Goal: Task Accomplishment & Management: Complete application form

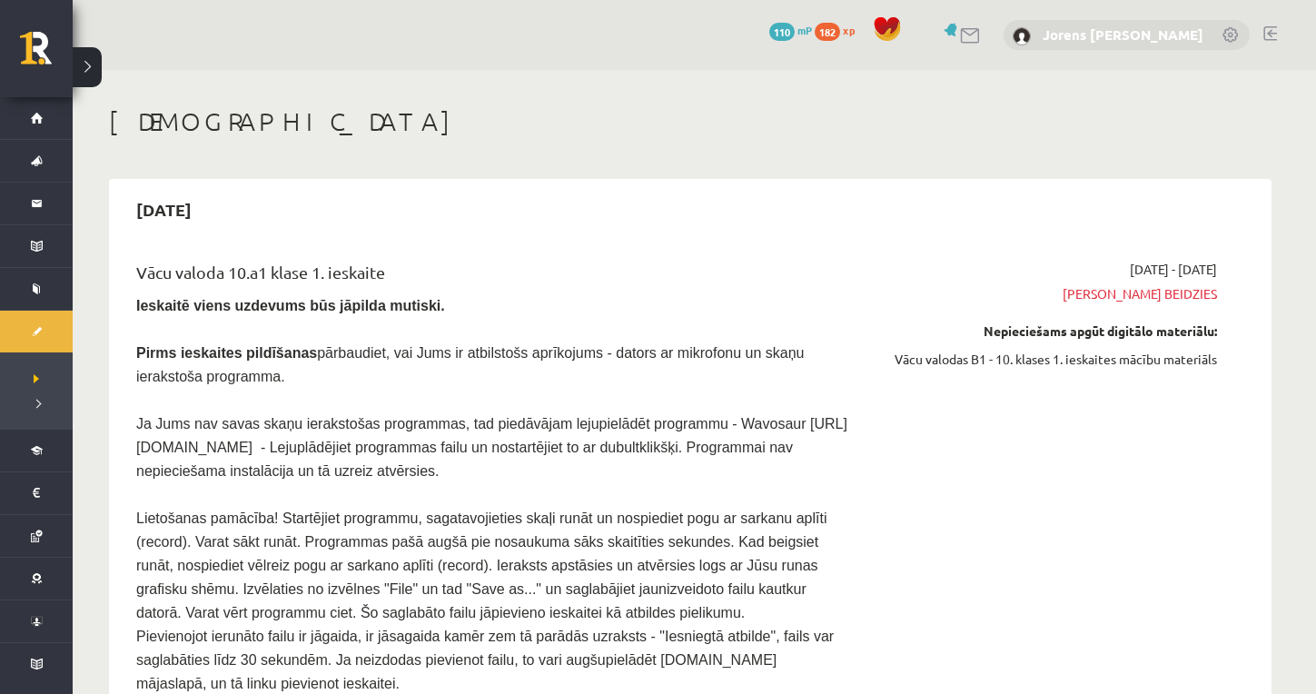
click at [1123, 30] on link "Jorens [PERSON_NAME]" at bounding box center [1123, 34] width 161 height 18
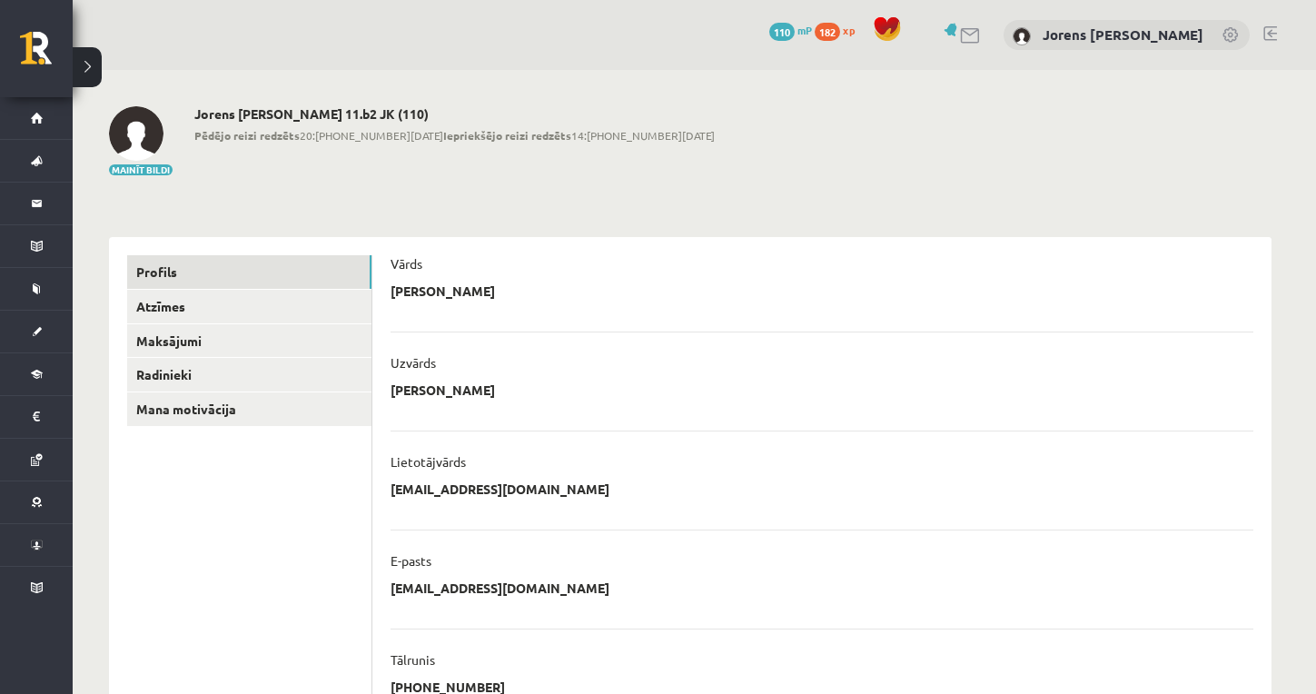
click at [1284, 31] on div "0 Dāvanas 110 mP 182 xp Jorens Renarts Kuļijevs" at bounding box center [695, 35] width 1244 height 70
click at [1266, 31] on link at bounding box center [1271, 33] width 14 height 15
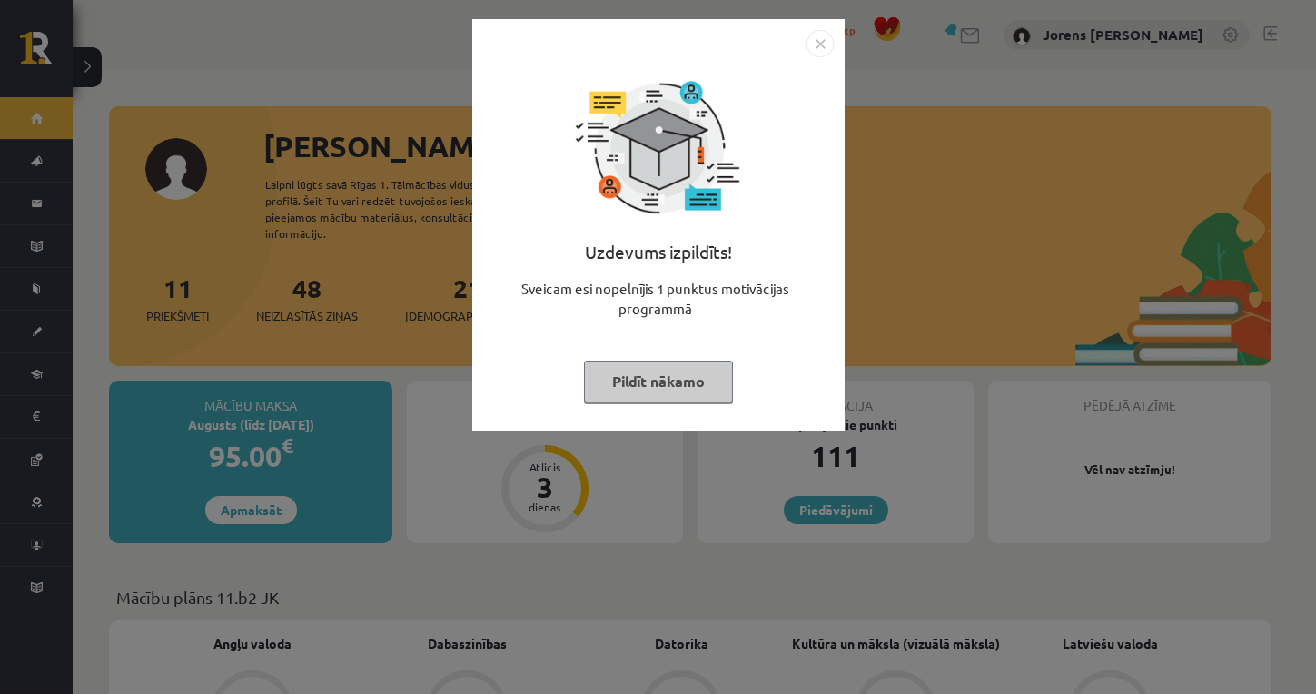
click at [639, 383] on button "Pildīt nākamo" at bounding box center [658, 382] width 149 height 42
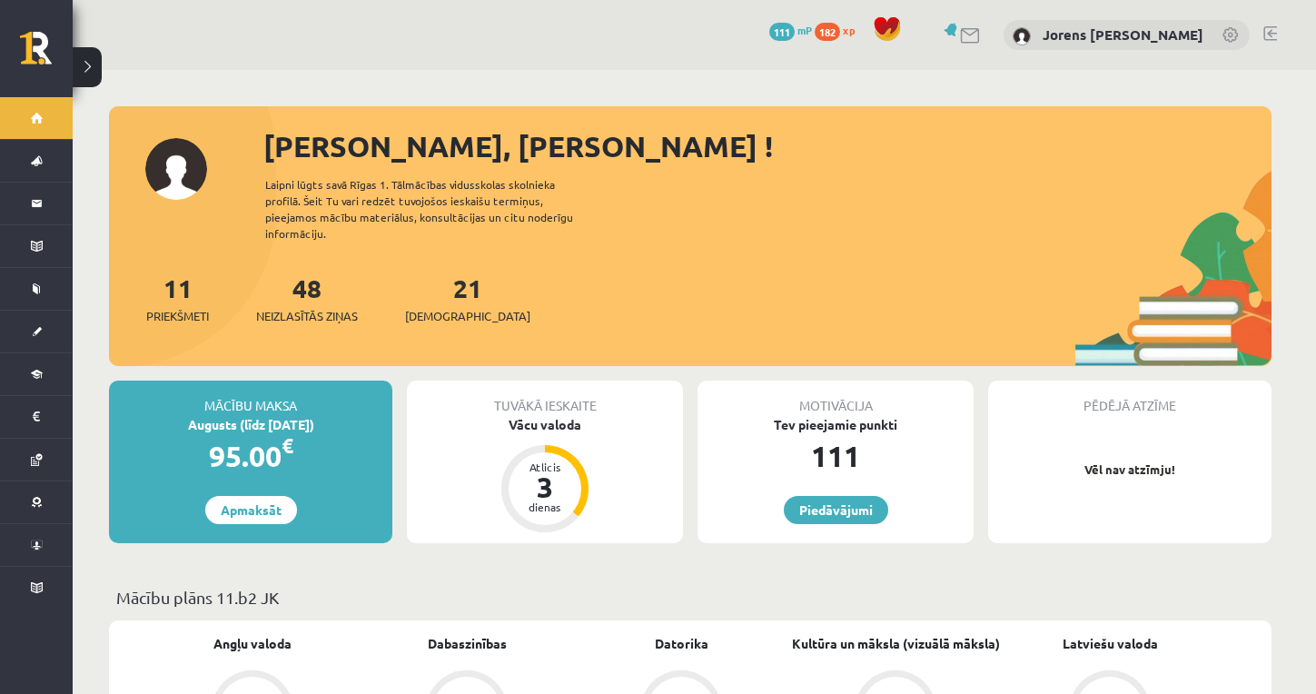
click at [1268, 34] on link at bounding box center [1271, 33] width 14 height 15
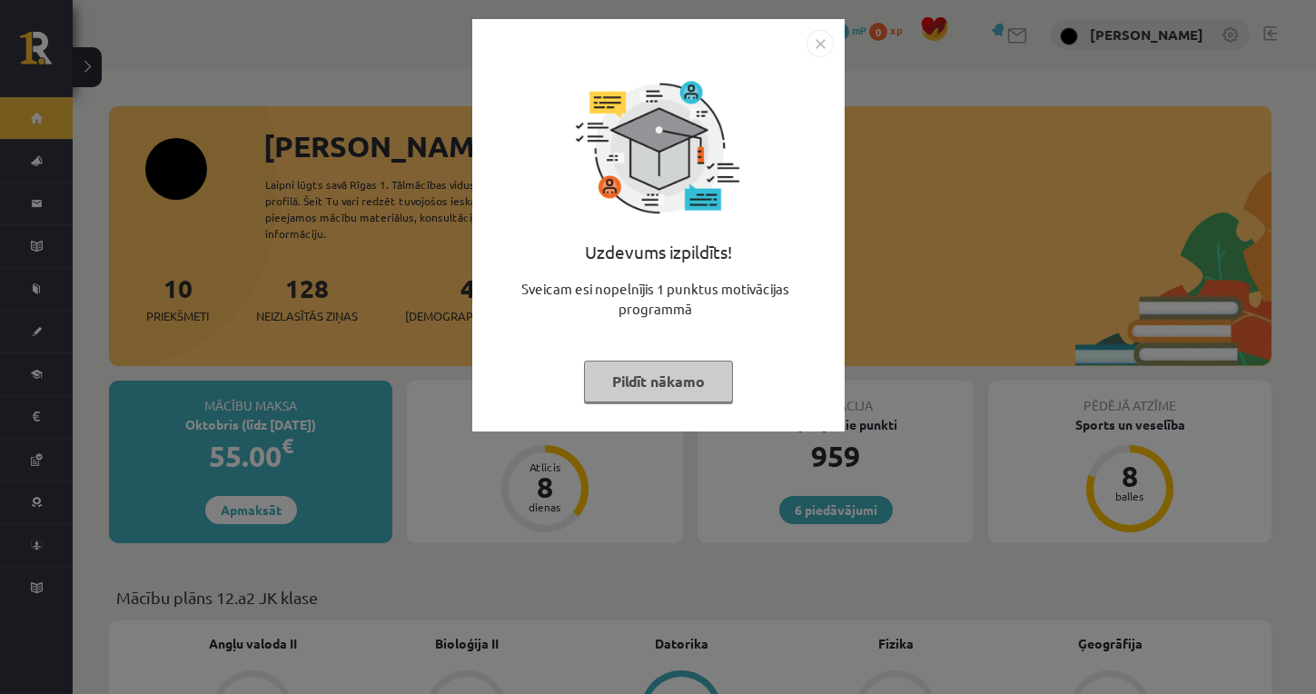
click at [697, 372] on button "Pildīt nākamo" at bounding box center [658, 382] width 149 height 42
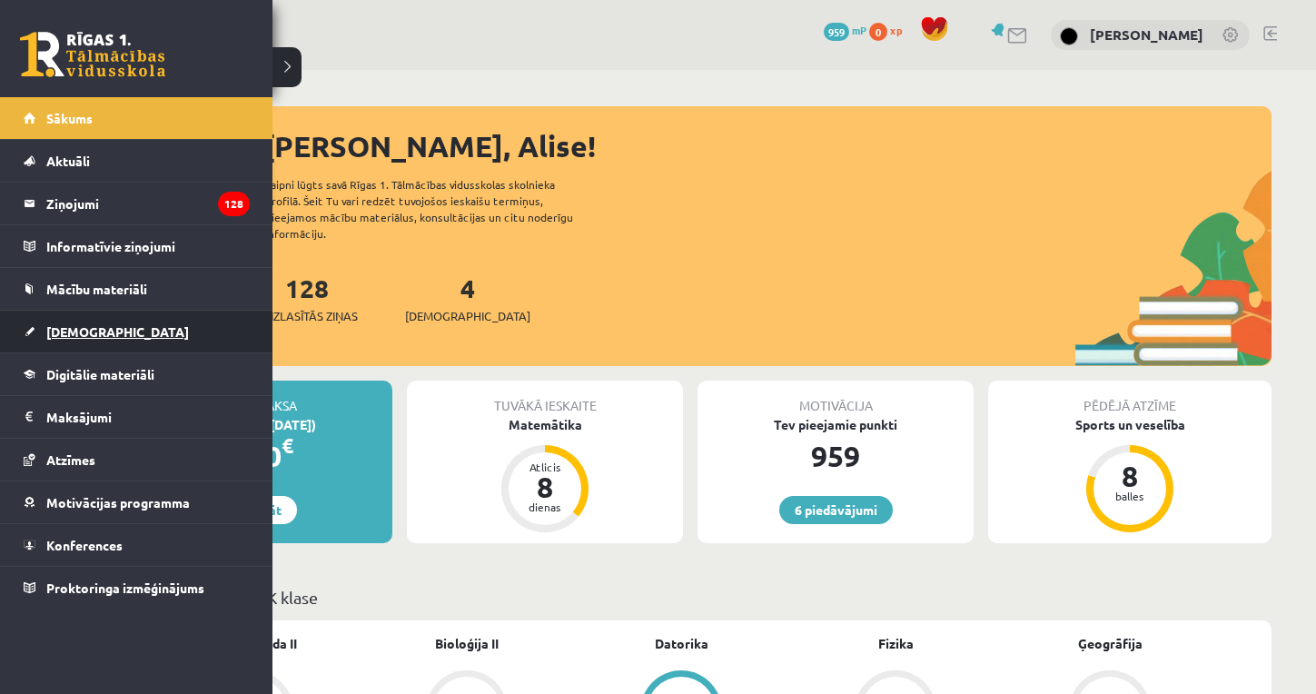
click at [55, 323] on link "[DEMOGRAPHIC_DATA]" at bounding box center [137, 332] width 226 height 42
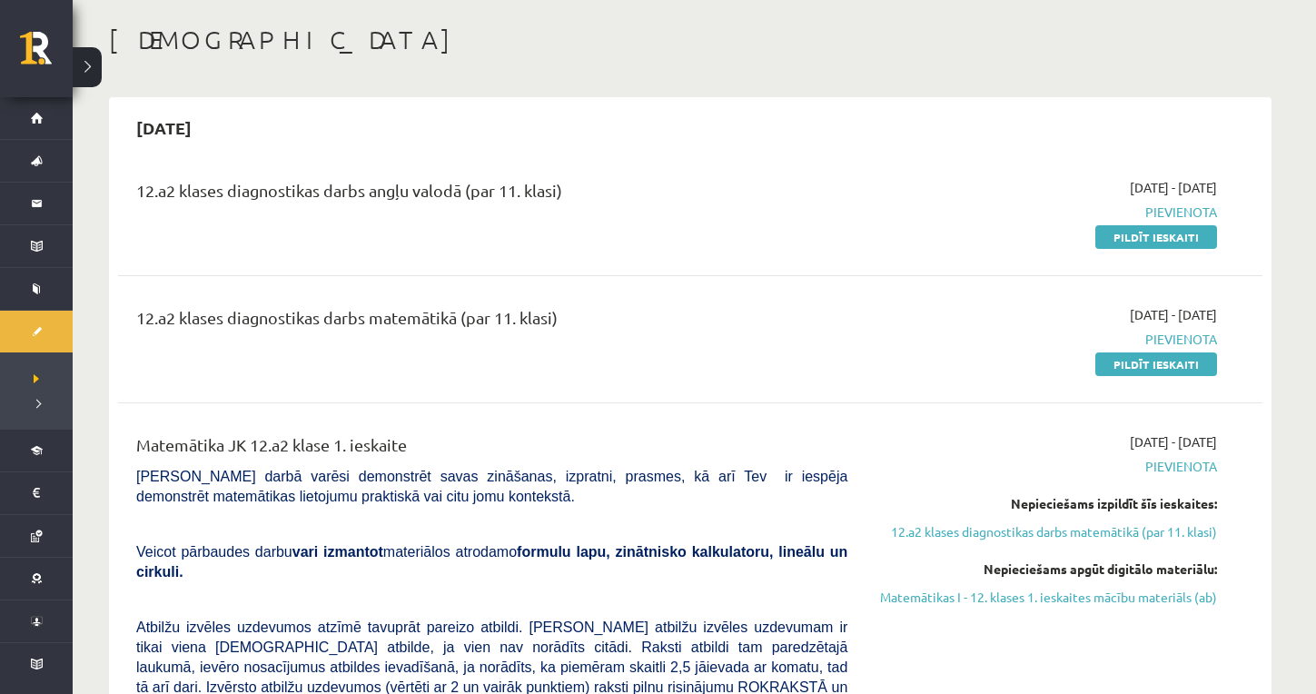
scroll to position [155, 0]
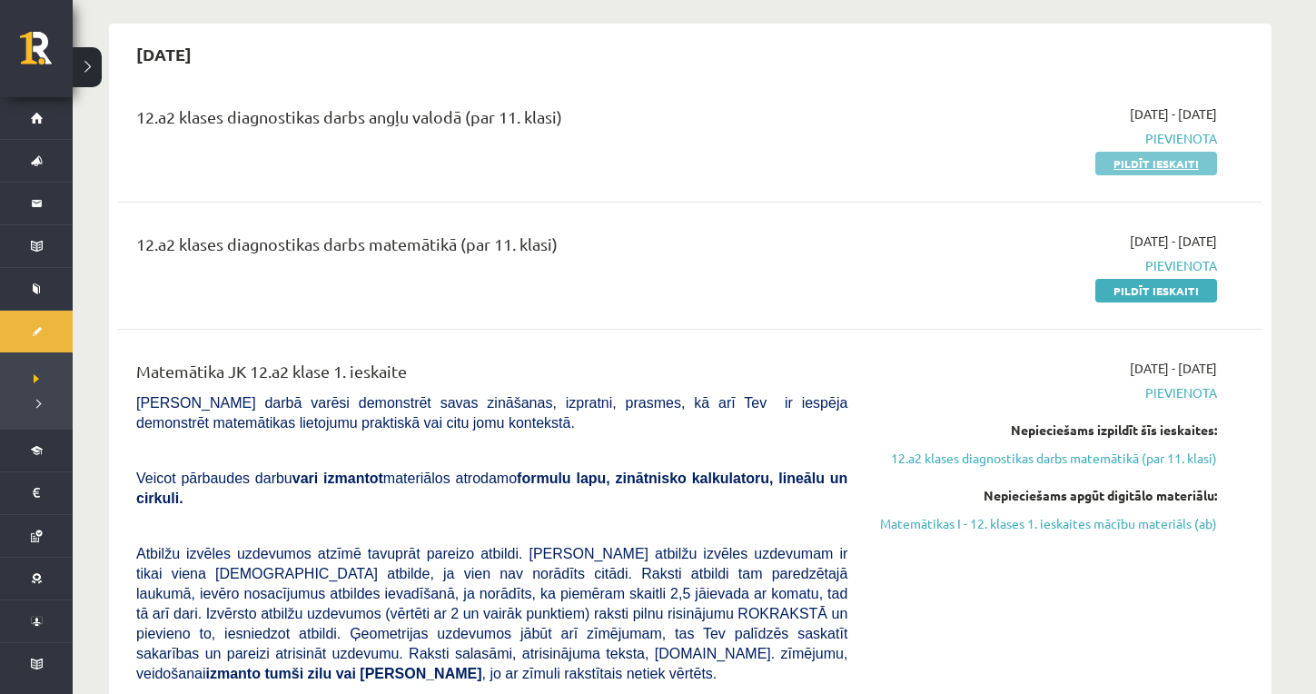
click at [1118, 164] on link "Pildīt ieskaiti" at bounding box center [1156, 164] width 122 height 24
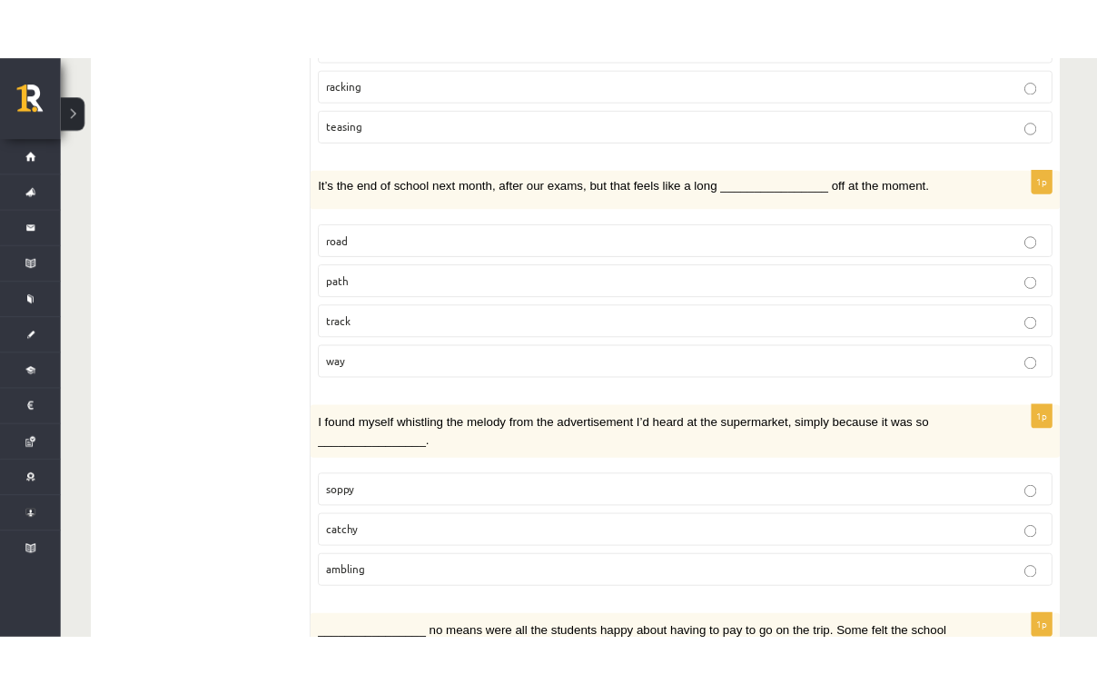
scroll to position [2681, 0]
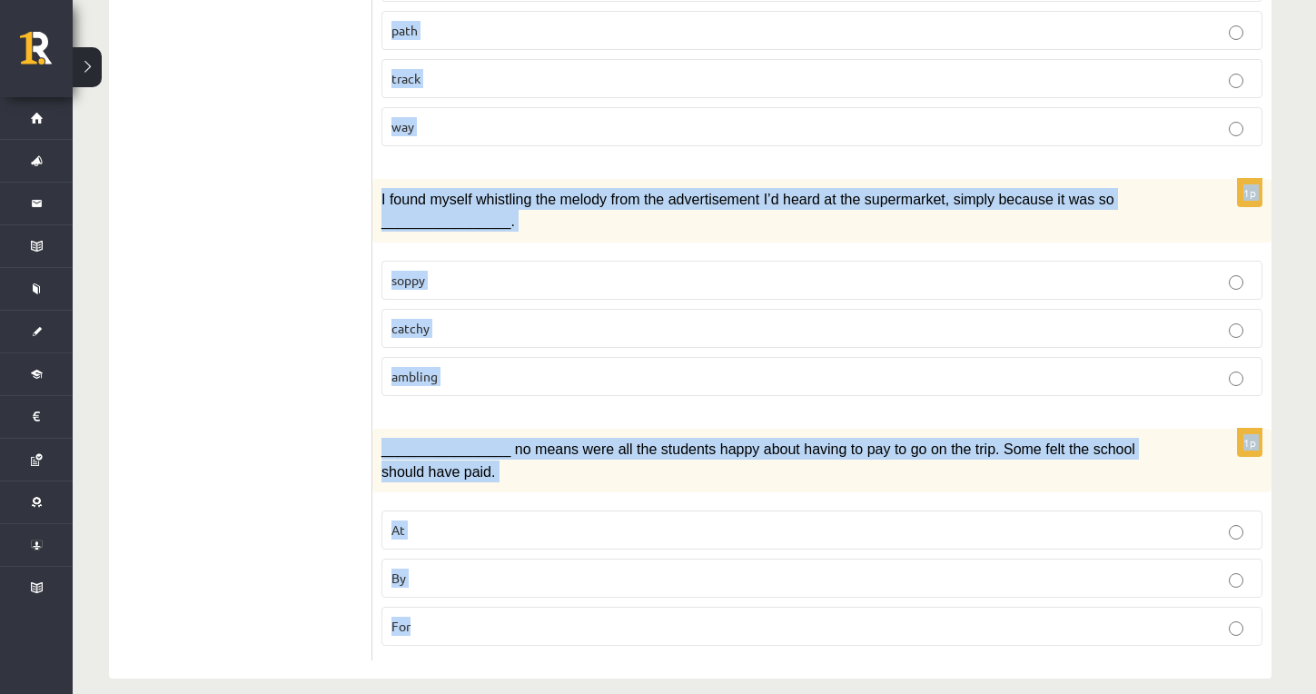
drag, startPoint x: 382, startPoint y: 225, endPoint x: 523, endPoint y: 600, distance: 400.7
copy form "Choose the correct answers. 1p She lives in a(n) ________________ decorated apa…"
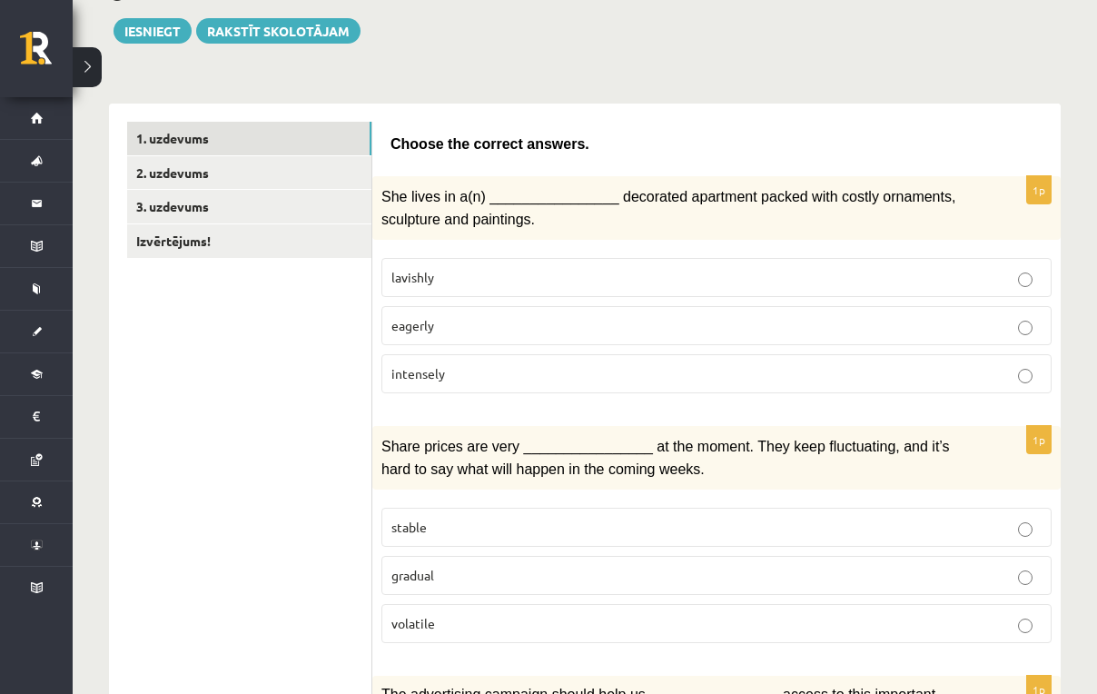
scroll to position [216, 0]
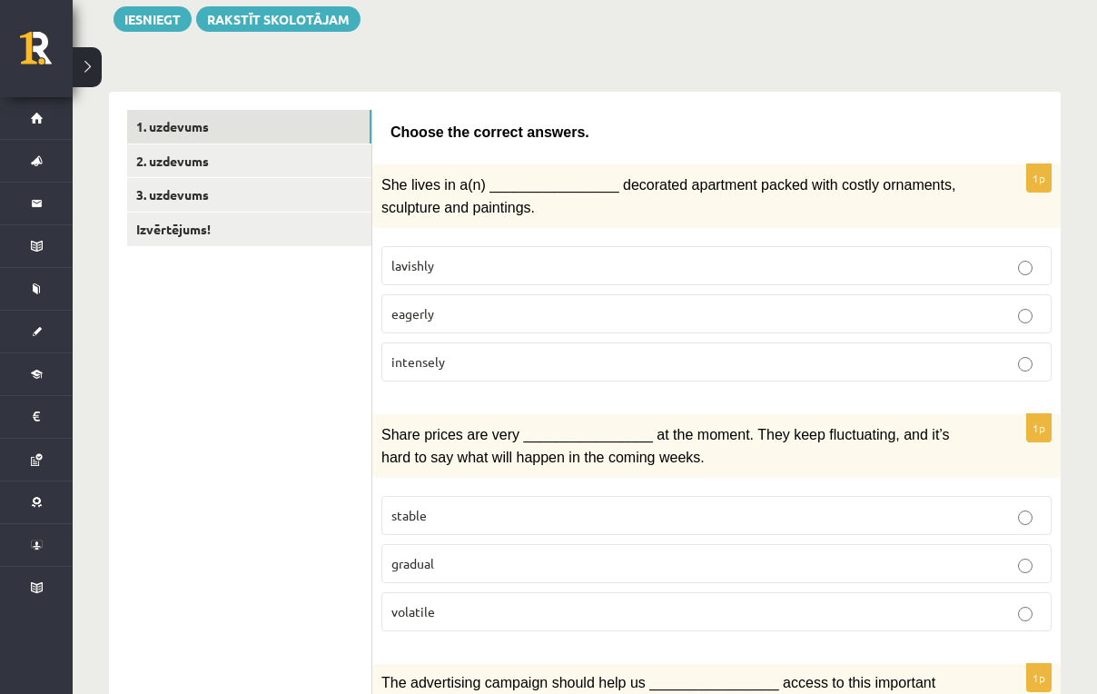
click at [410, 273] on label "lavishly" at bounding box center [717, 265] width 670 height 39
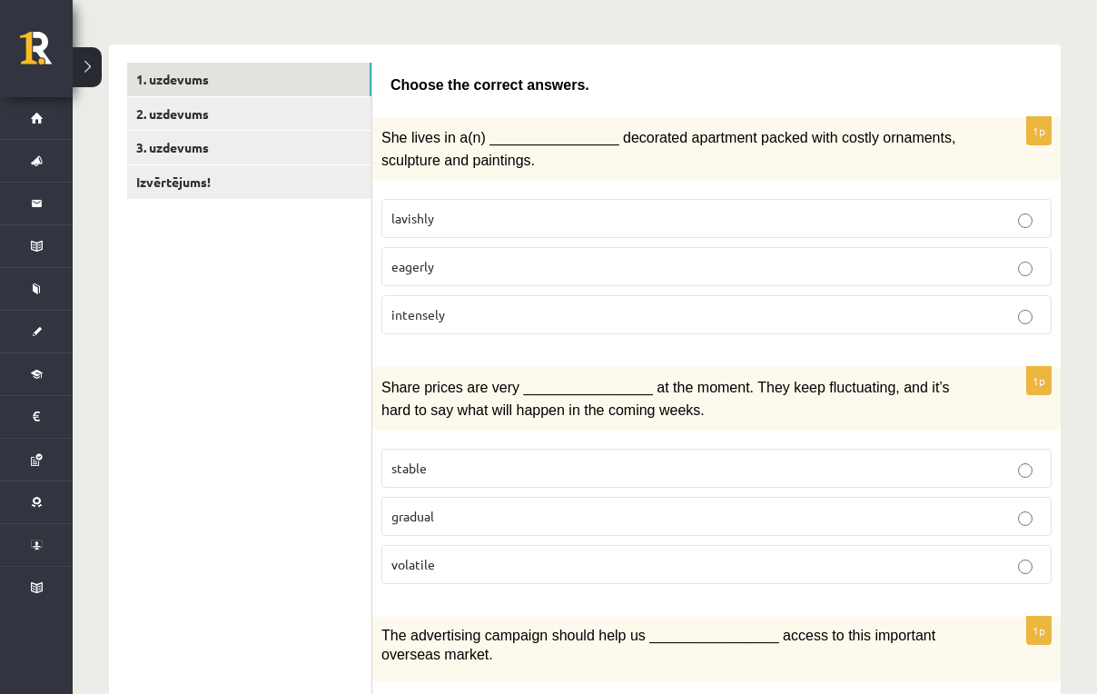
scroll to position [272, 0]
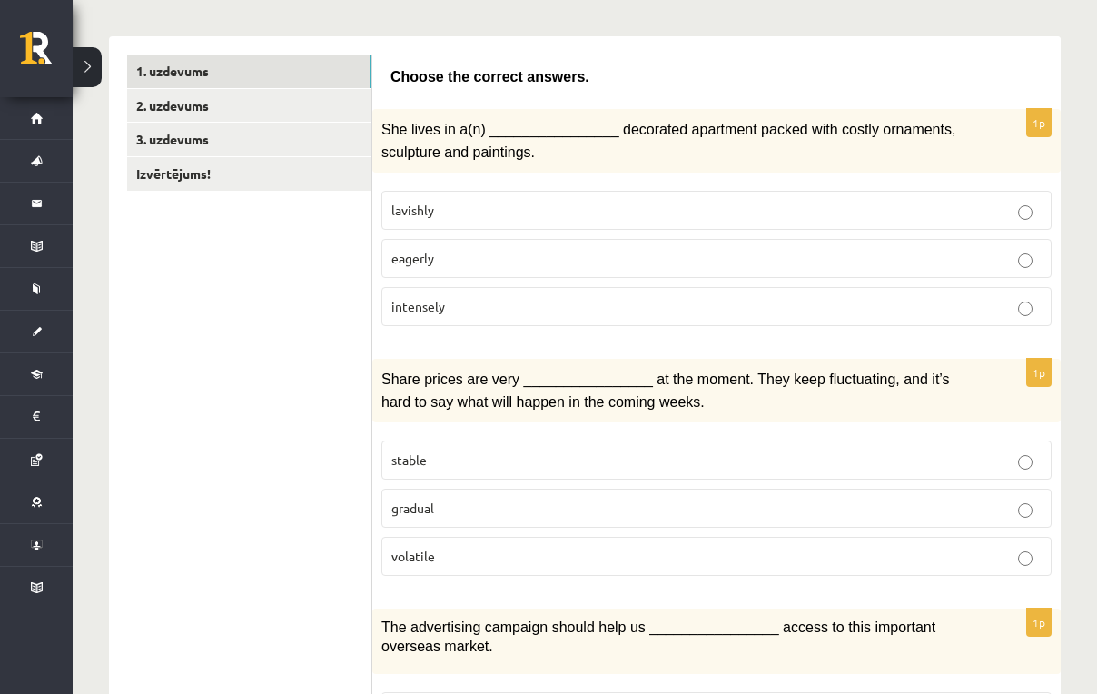
click at [408, 537] on label "volatile" at bounding box center [717, 556] width 670 height 39
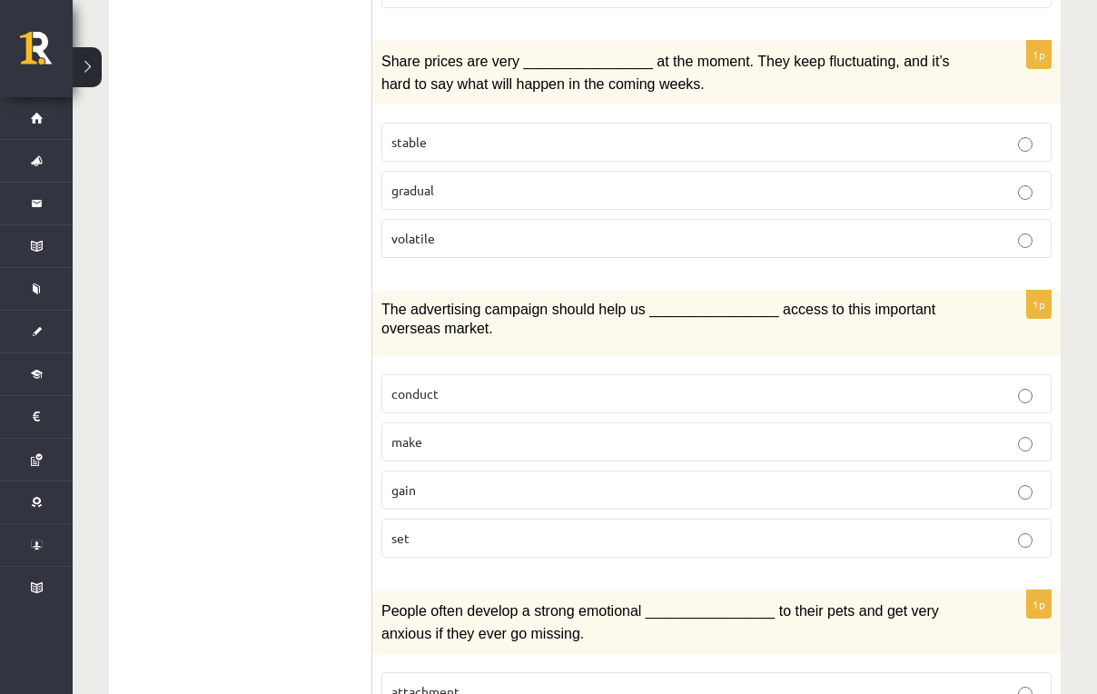
scroll to position [591, 0]
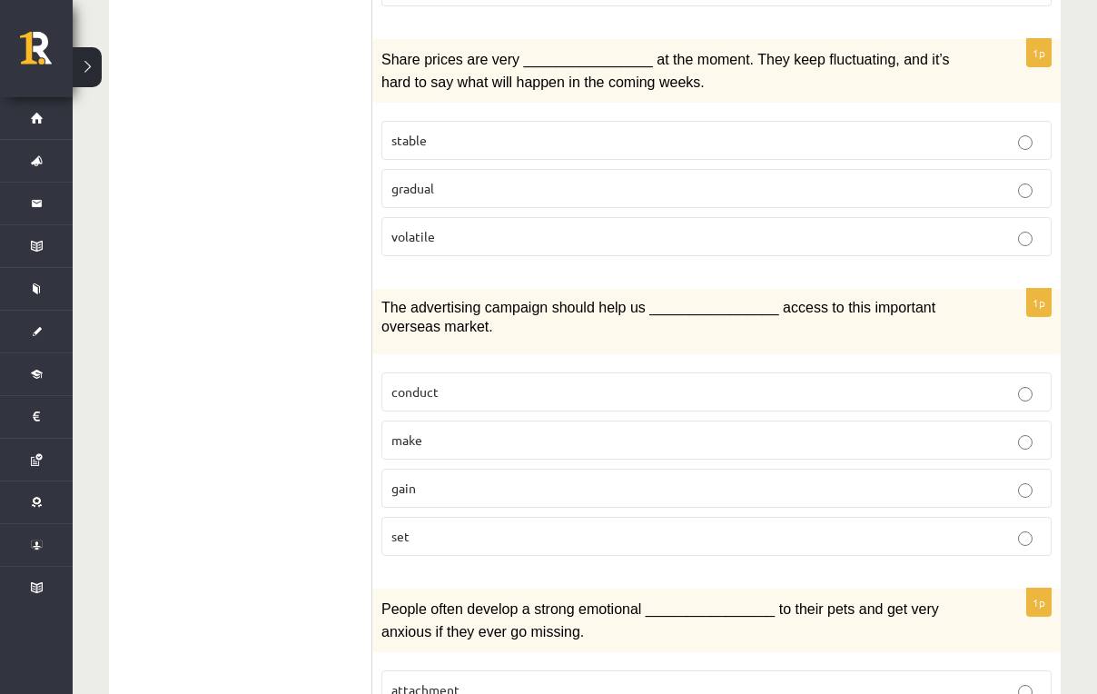
click at [478, 479] on p "gain" at bounding box center [716, 488] width 650 height 19
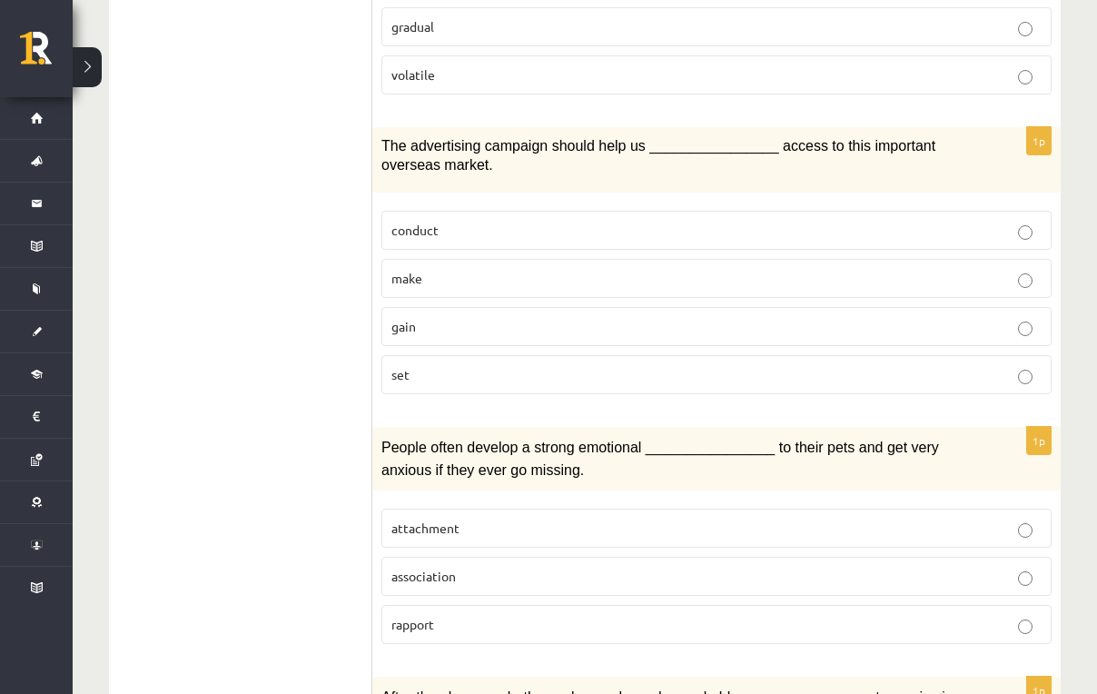
scroll to position [759, 0]
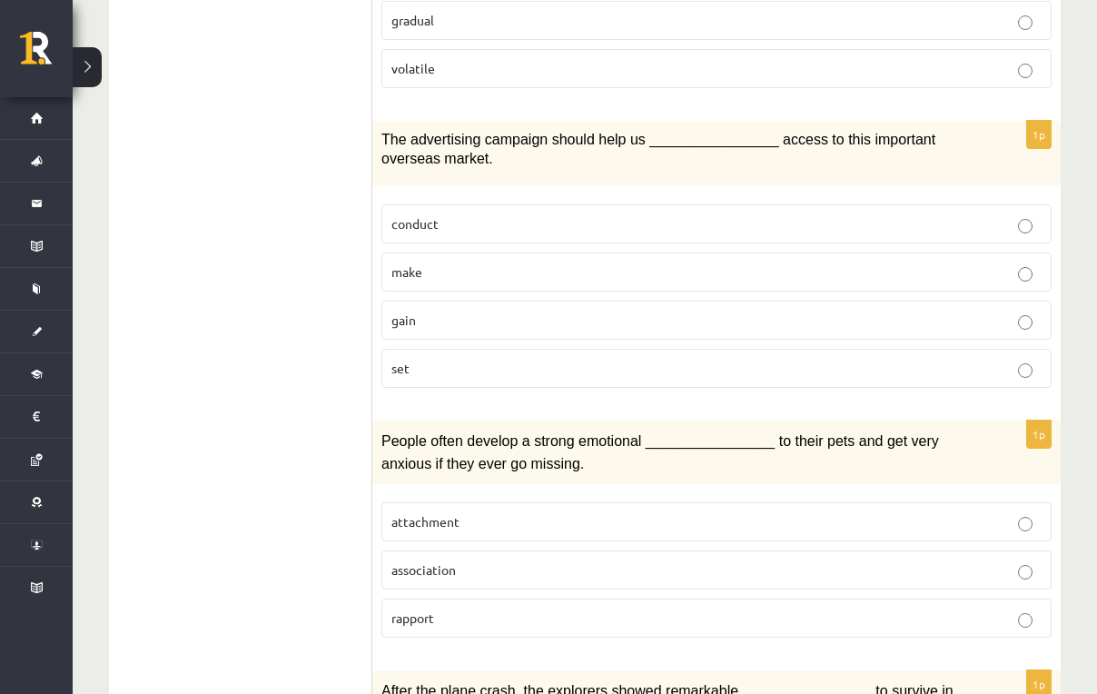
click at [542, 515] on p "attachment" at bounding box center [716, 521] width 650 height 19
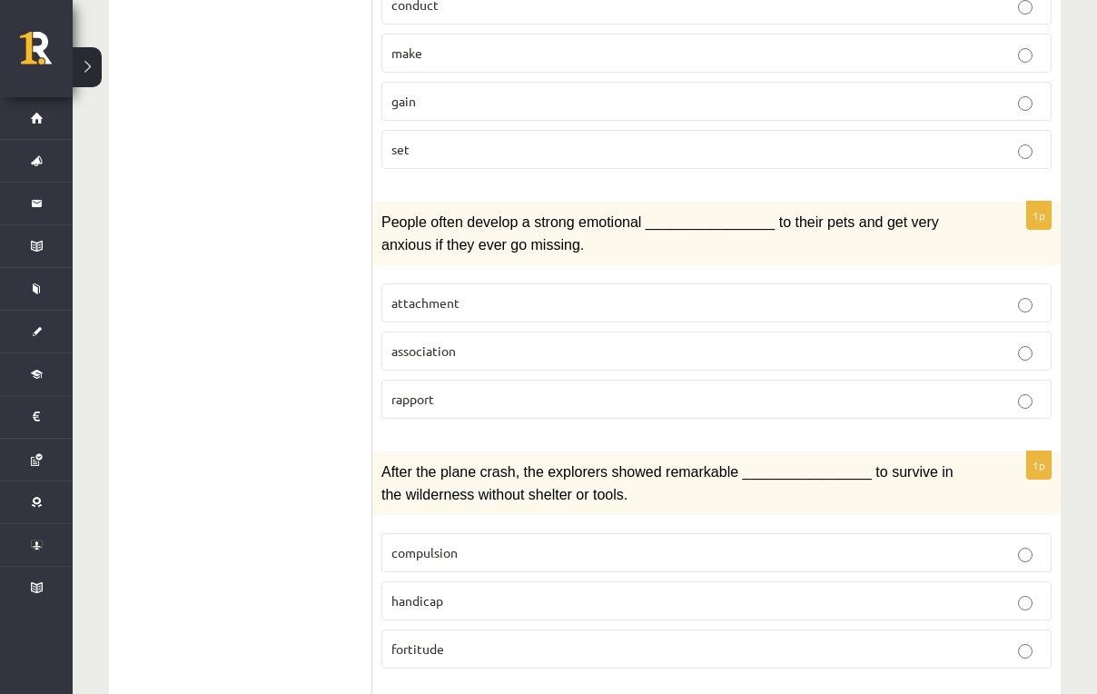
scroll to position [1056, 0]
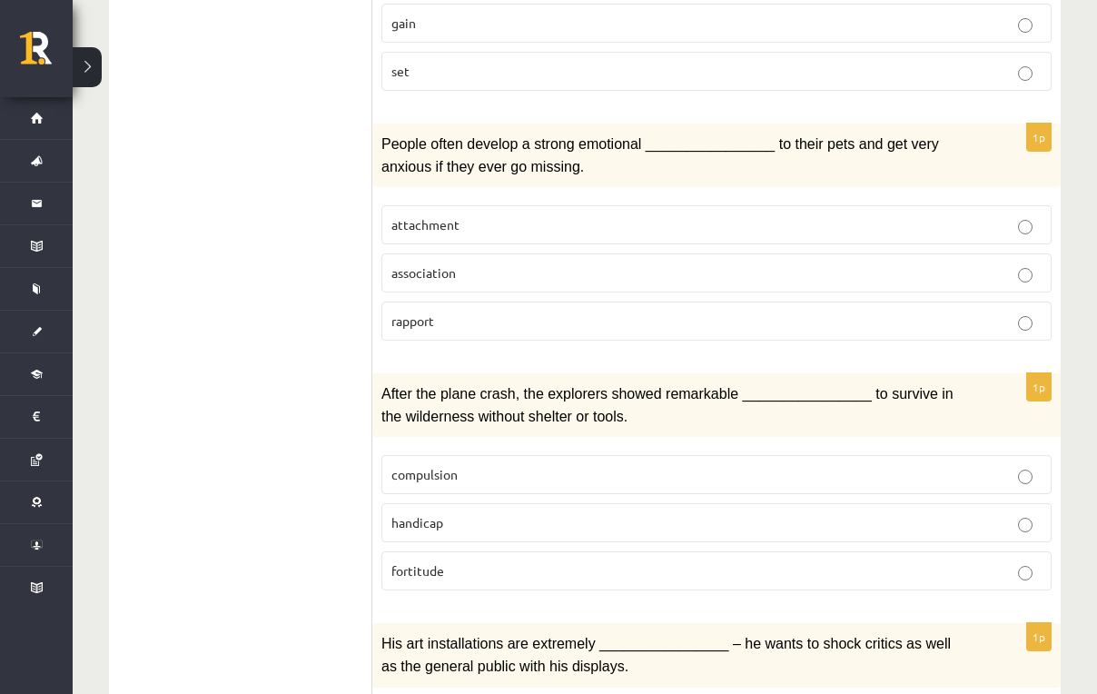
click at [437, 571] on label "fortitude" at bounding box center [717, 570] width 670 height 39
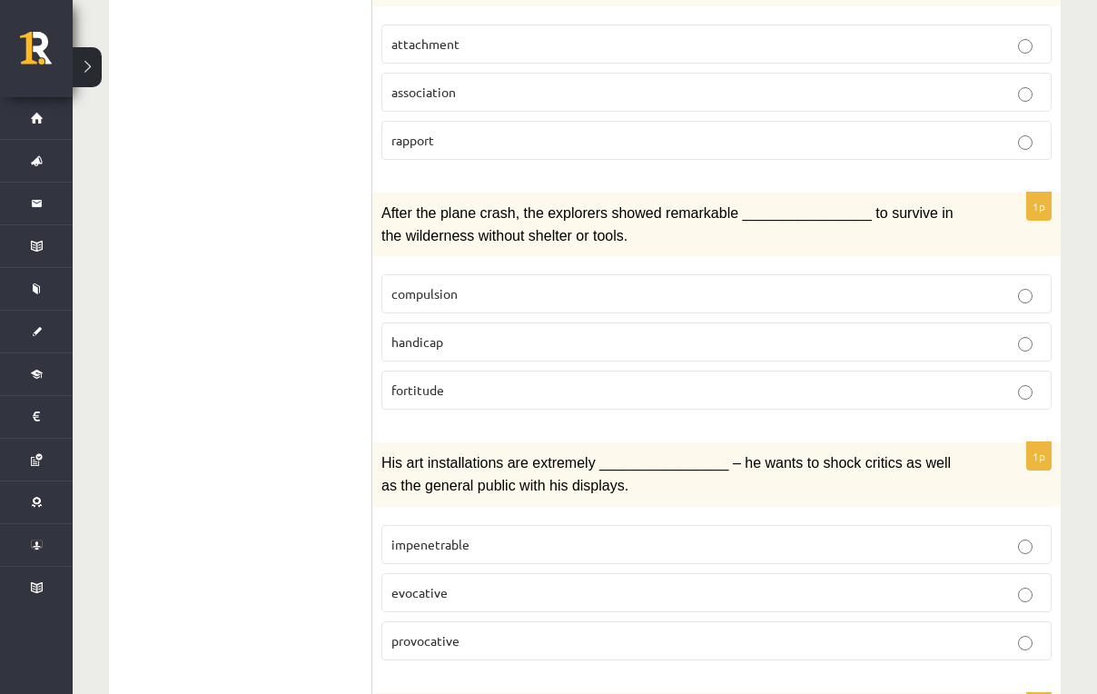
scroll to position [1238, 0]
click at [496, 631] on p "provocative" at bounding box center [716, 639] width 650 height 19
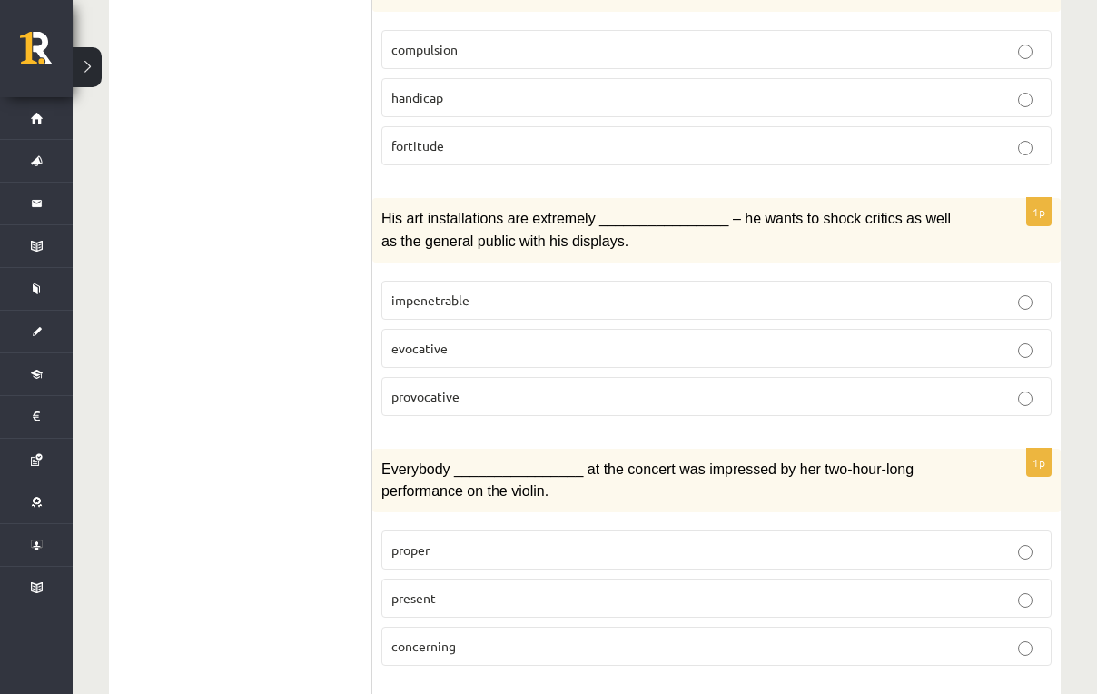
scroll to position [1483, 0]
click at [455, 587] on p "present" at bounding box center [716, 596] width 650 height 19
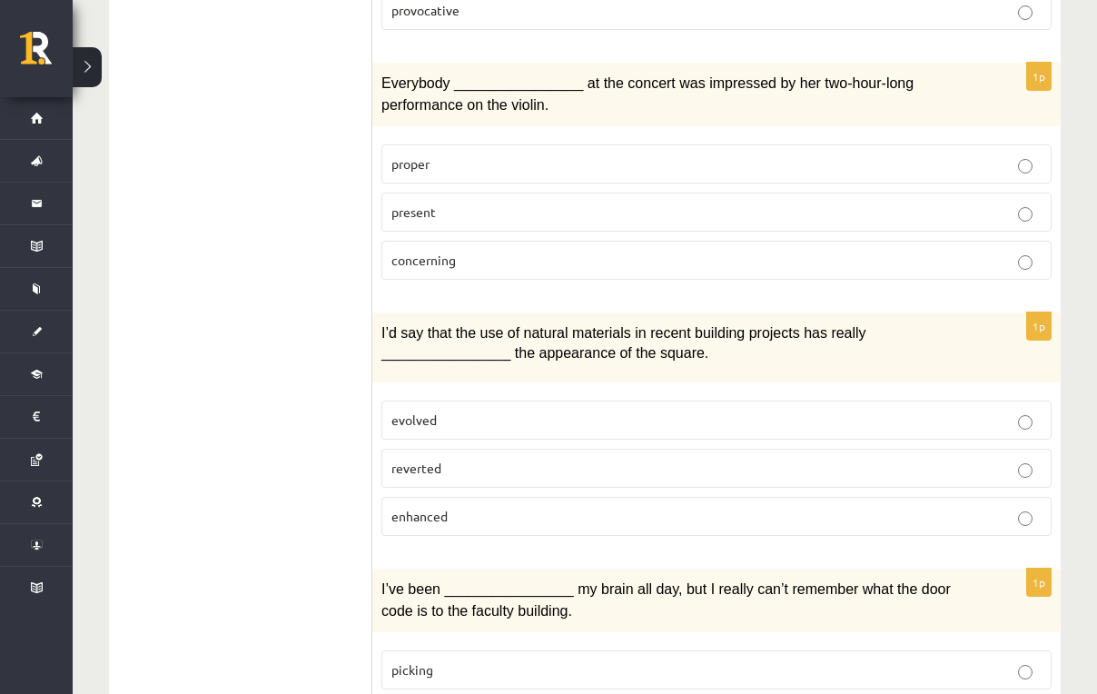
scroll to position [1871, 0]
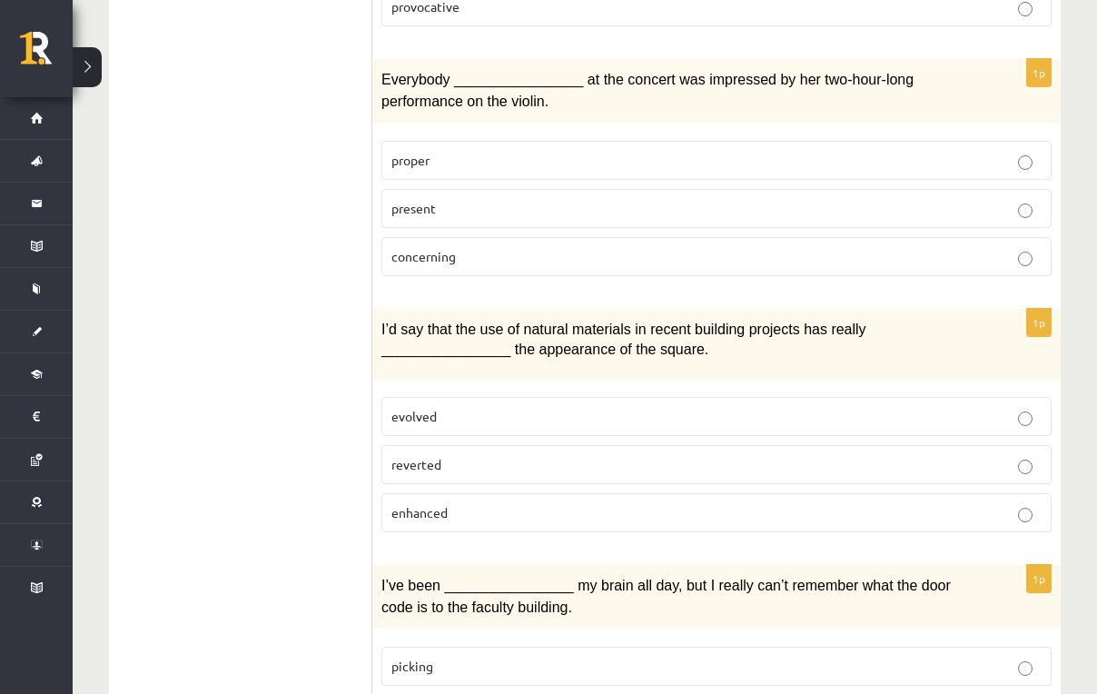
click at [510, 510] on label "enhanced" at bounding box center [717, 512] width 670 height 39
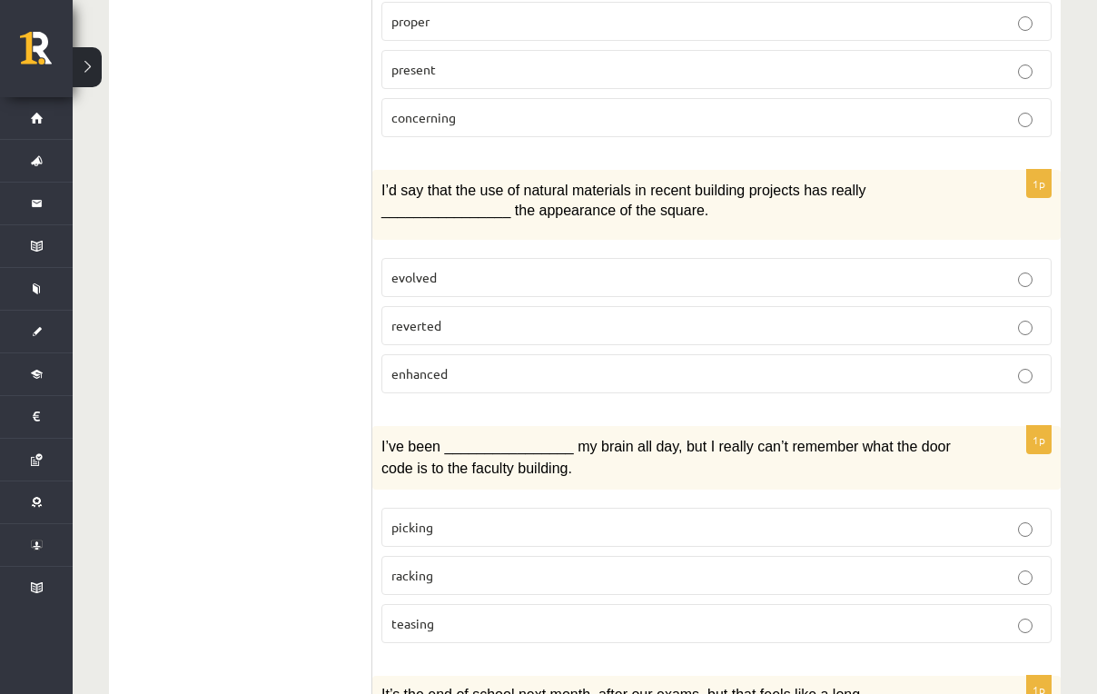
scroll to position [2017, 0]
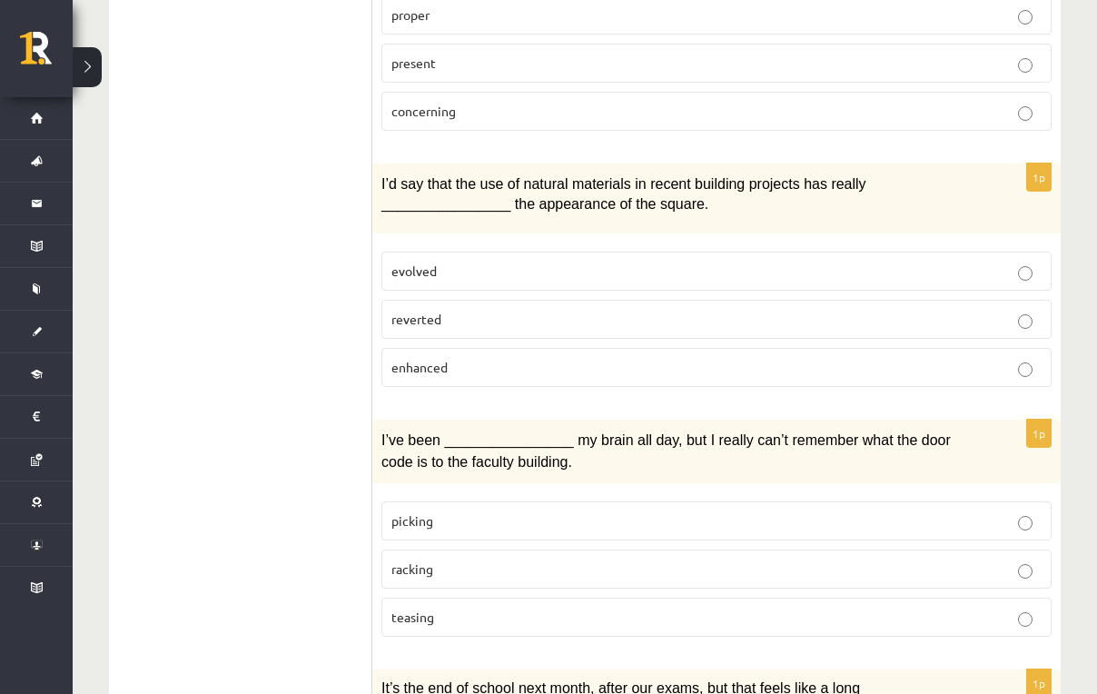
click at [439, 560] on p "racking" at bounding box center [716, 569] width 650 height 19
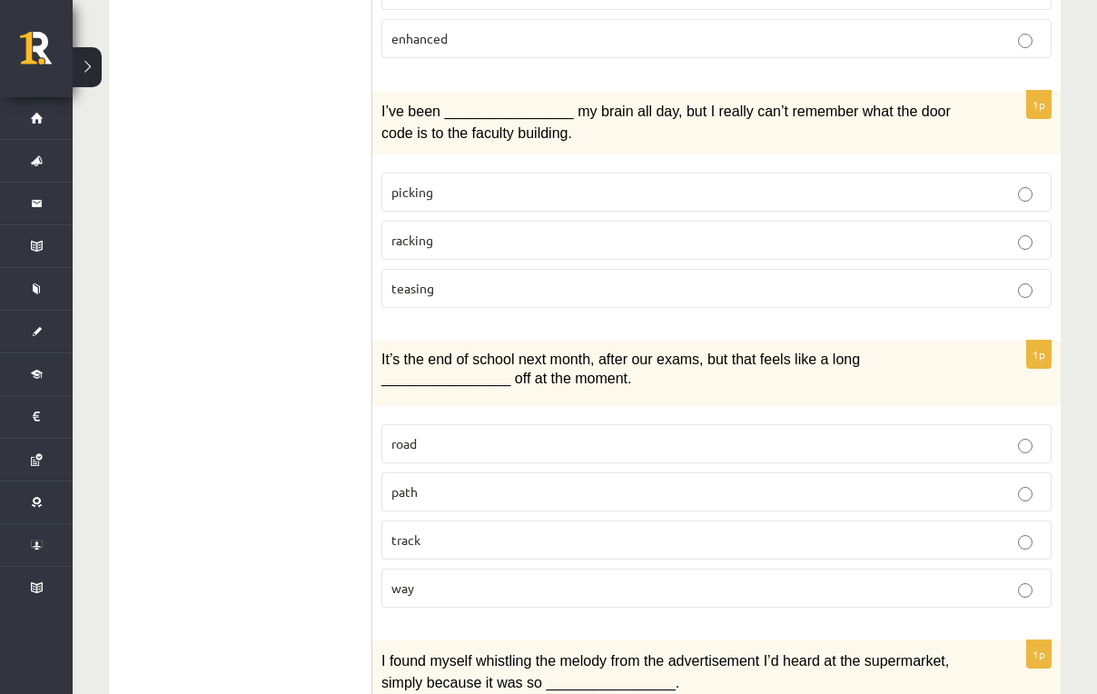
scroll to position [2351, 0]
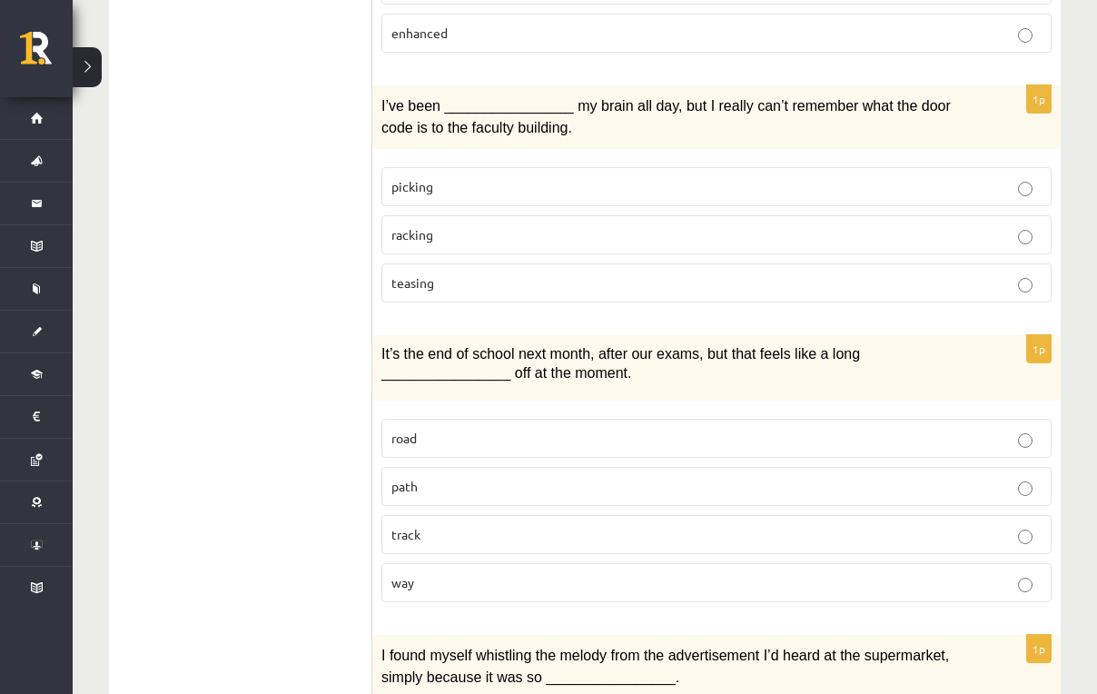
click at [412, 530] on label "track" at bounding box center [717, 534] width 670 height 39
click at [412, 573] on p "way" at bounding box center [716, 582] width 650 height 19
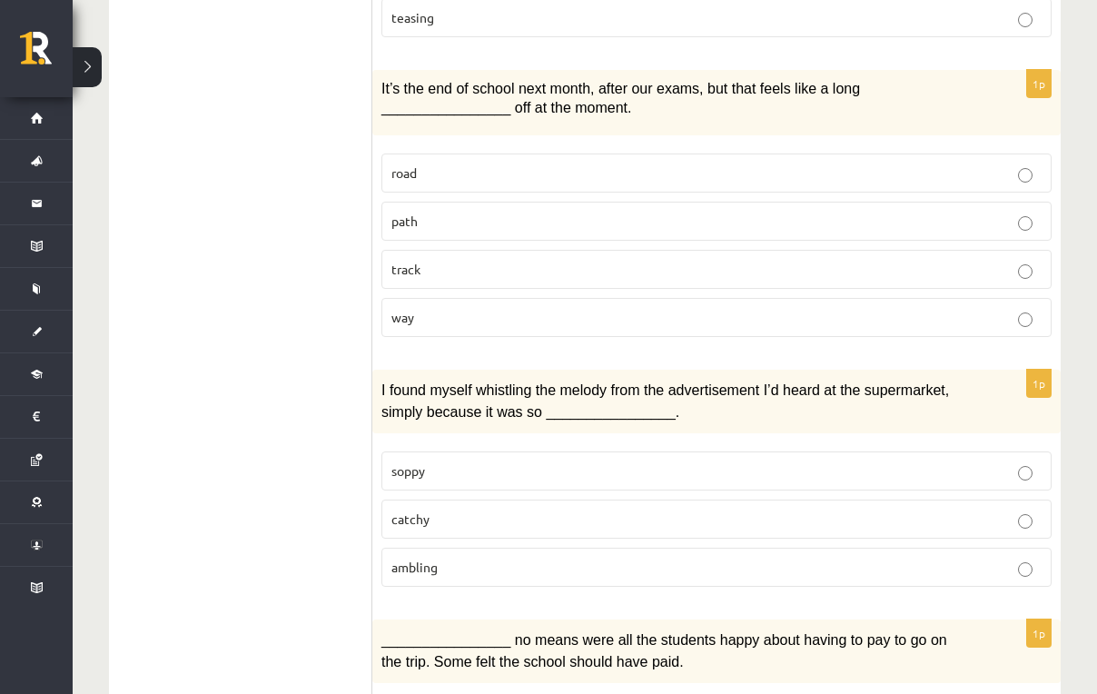
scroll to position [2618, 0]
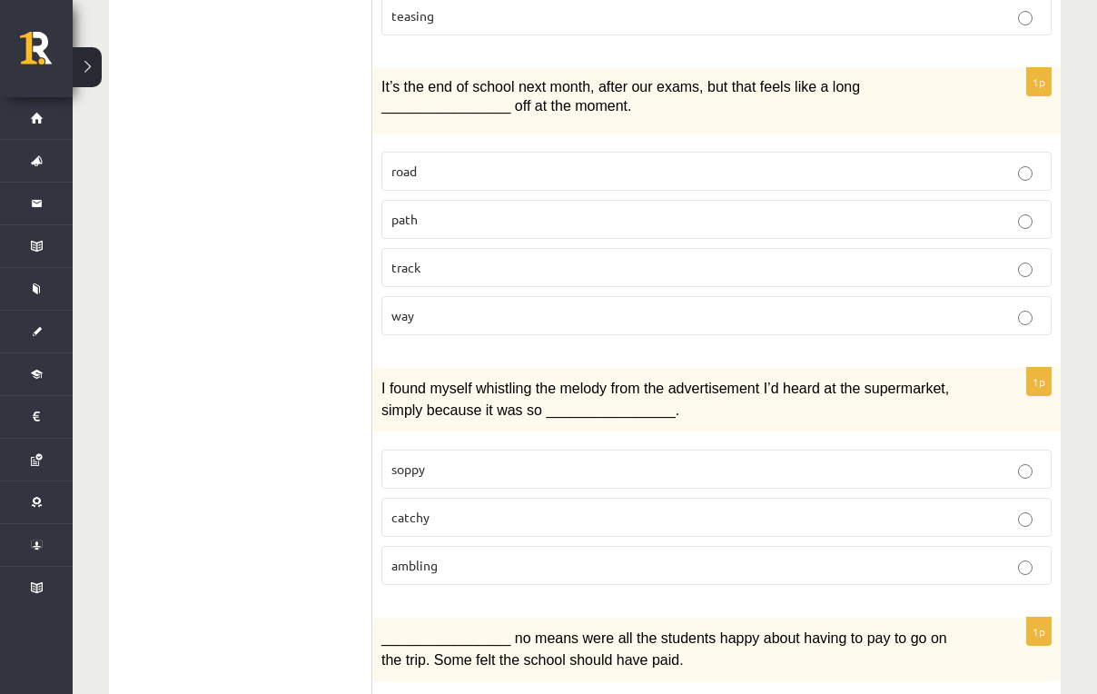
click at [421, 505] on label "catchy" at bounding box center [717, 517] width 670 height 39
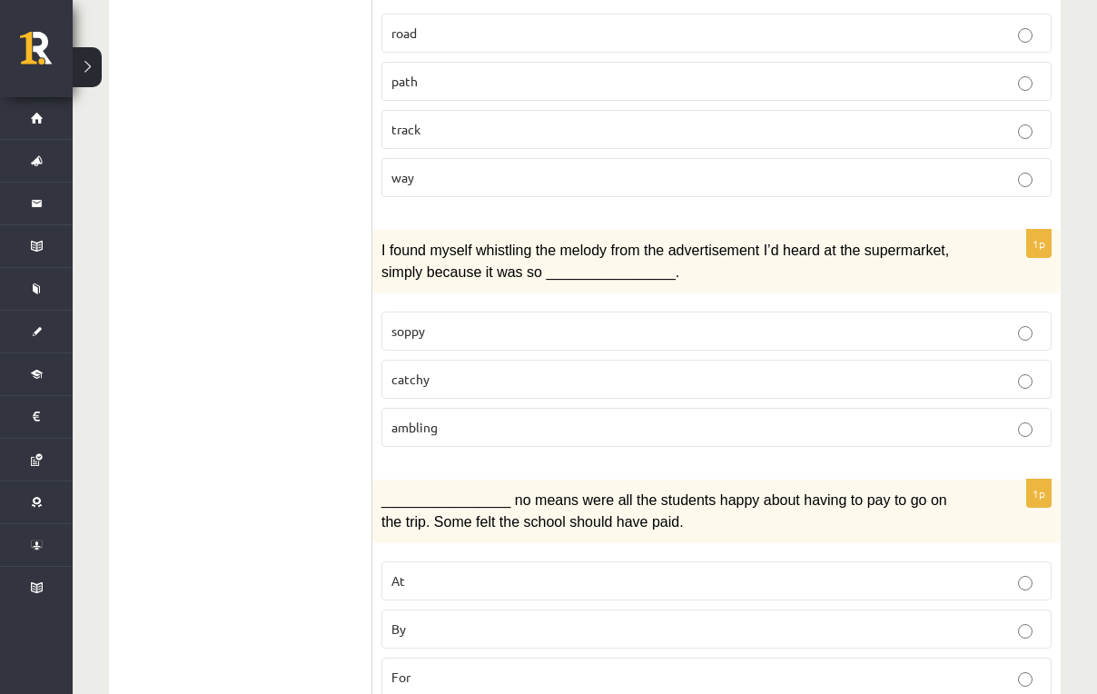
scroll to position [2757, 0]
click at [410, 619] on p "By" at bounding box center [716, 628] width 650 height 19
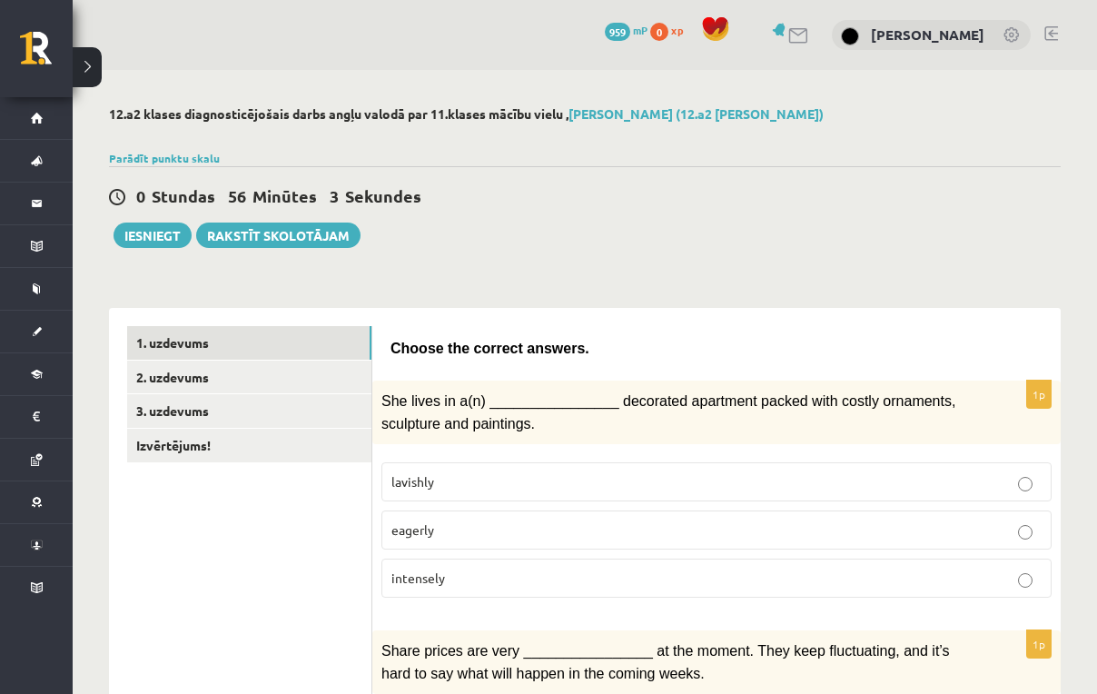
scroll to position [0, 0]
click at [201, 336] on link "1. uzdevums" at bounding box center [249, 343] width 244 height 34
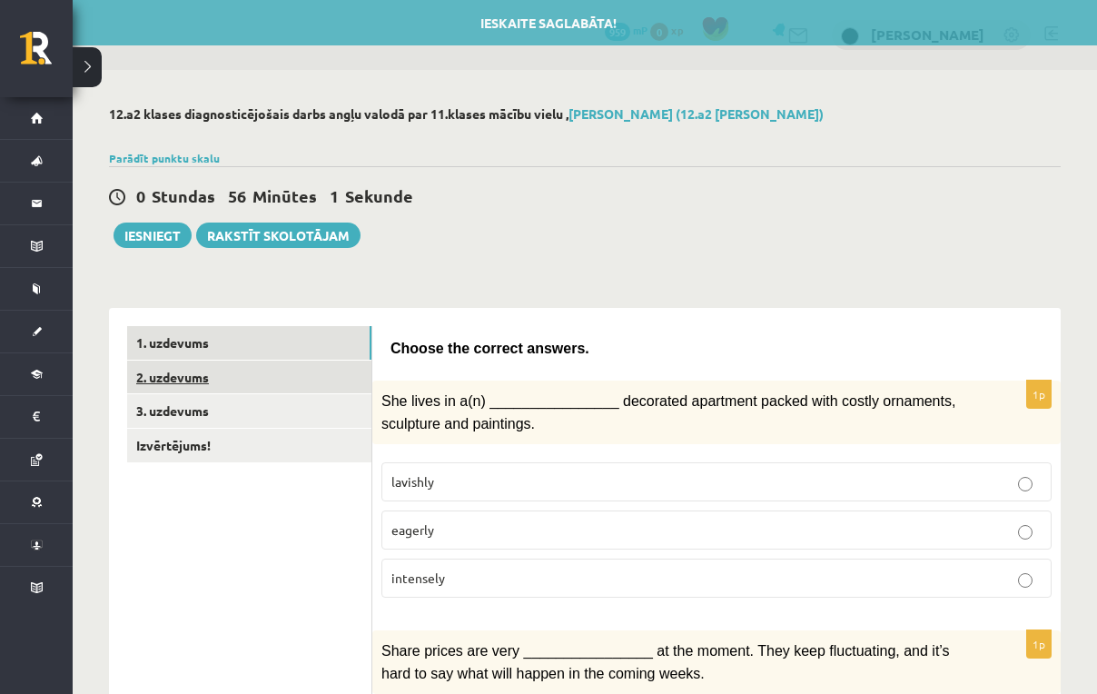
click at [193, 384] on link "2. uzdevums" at bounding box center [249, 378] width 244 height 34
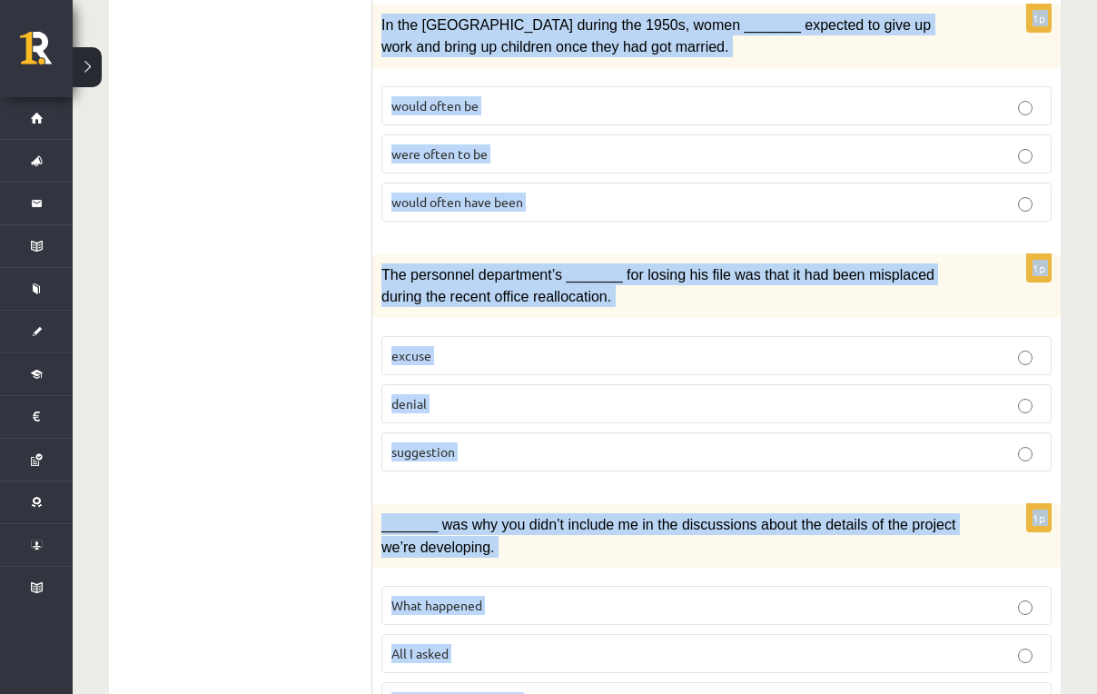
scroll to position [2195, 0]
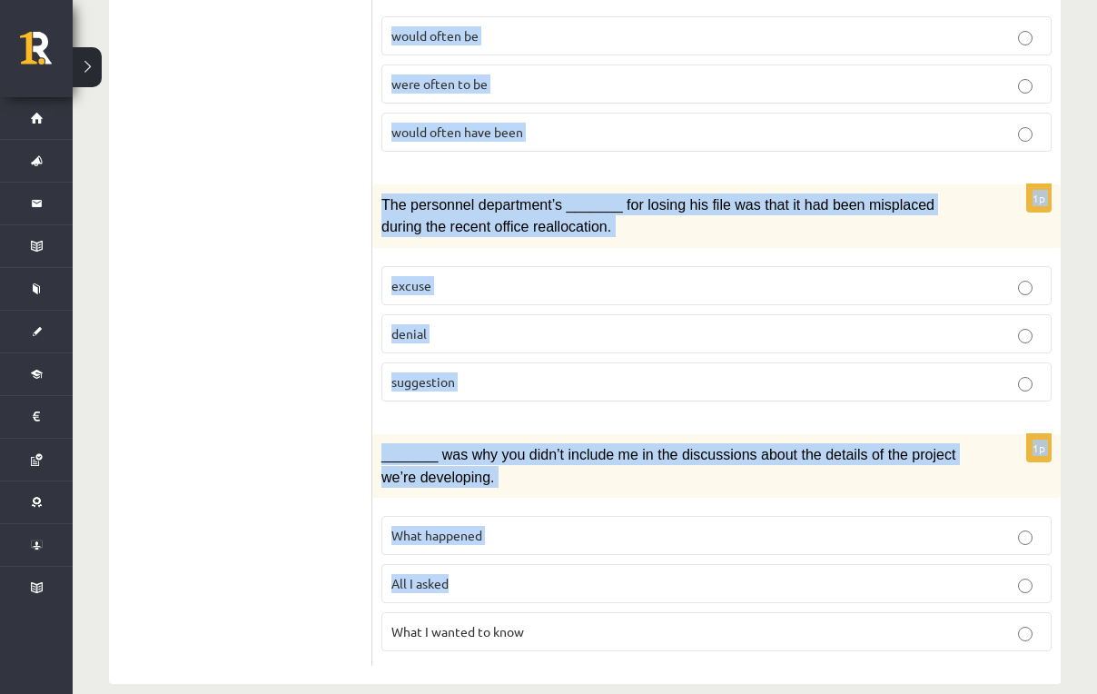
drag, startPoint x: 390, startPoint y: 83, endPoint x: 529, endPoint y: 551, distance: 488.9
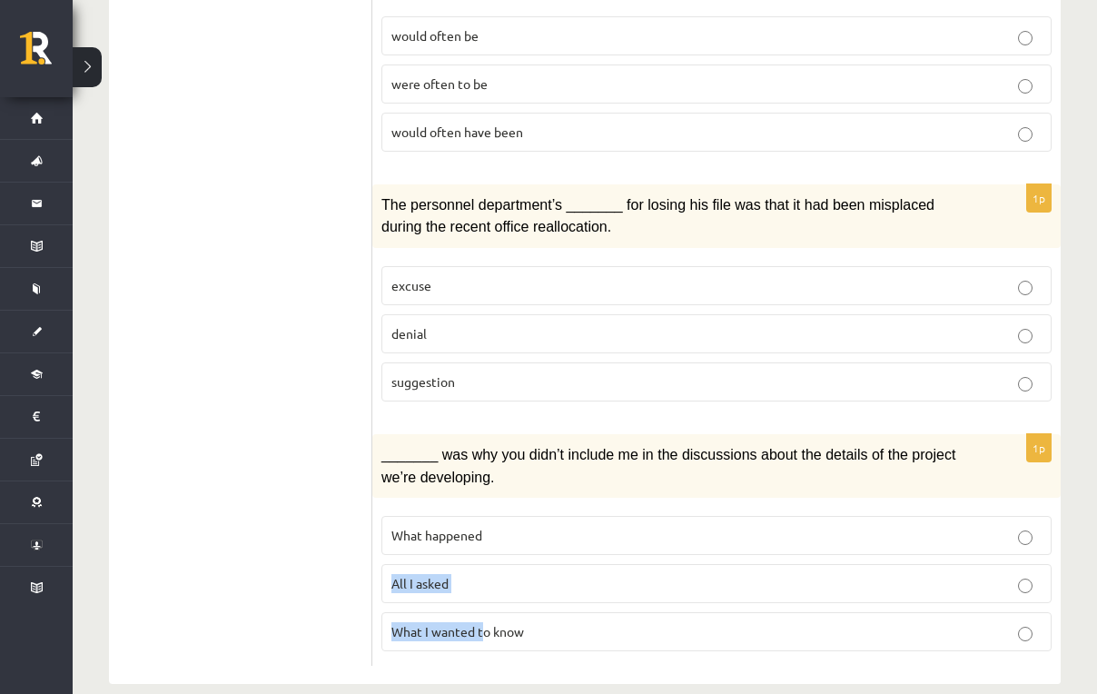
drag, startPoint x: 426, startPoint y: 545, endPoint x: 299, endPoint y: 568, distance: 129.2
click at [468, 611] on fieldset "What happened All I asked What I wanted to know" at bounding box center [717, 582] width 670 height 150
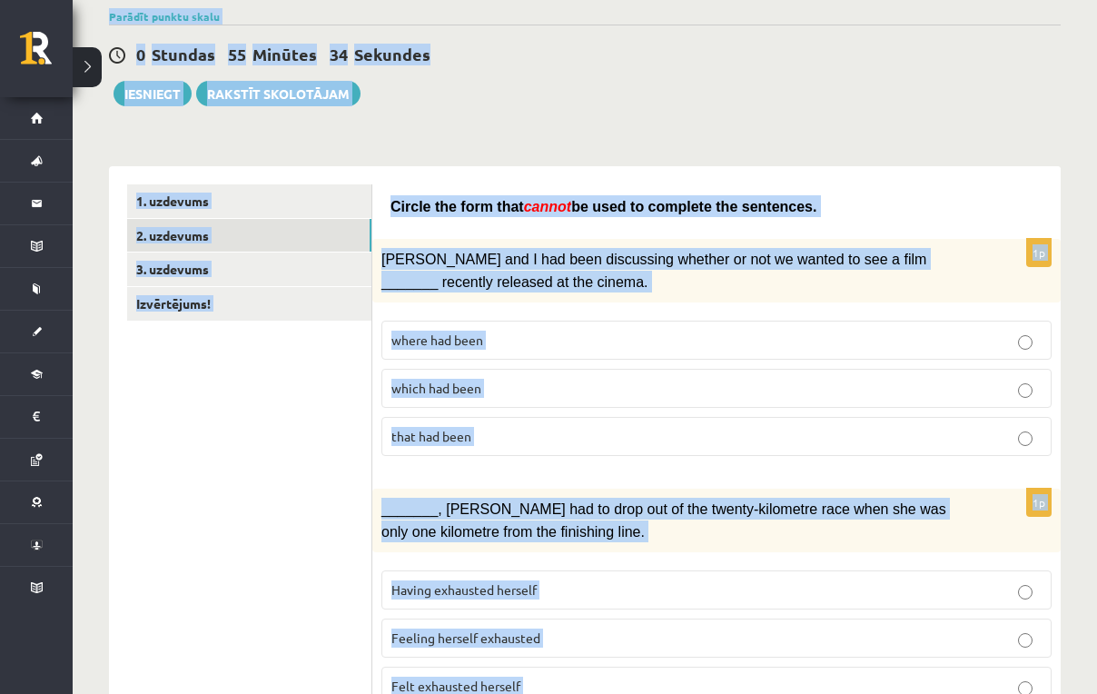
scroll to position [0, 0]
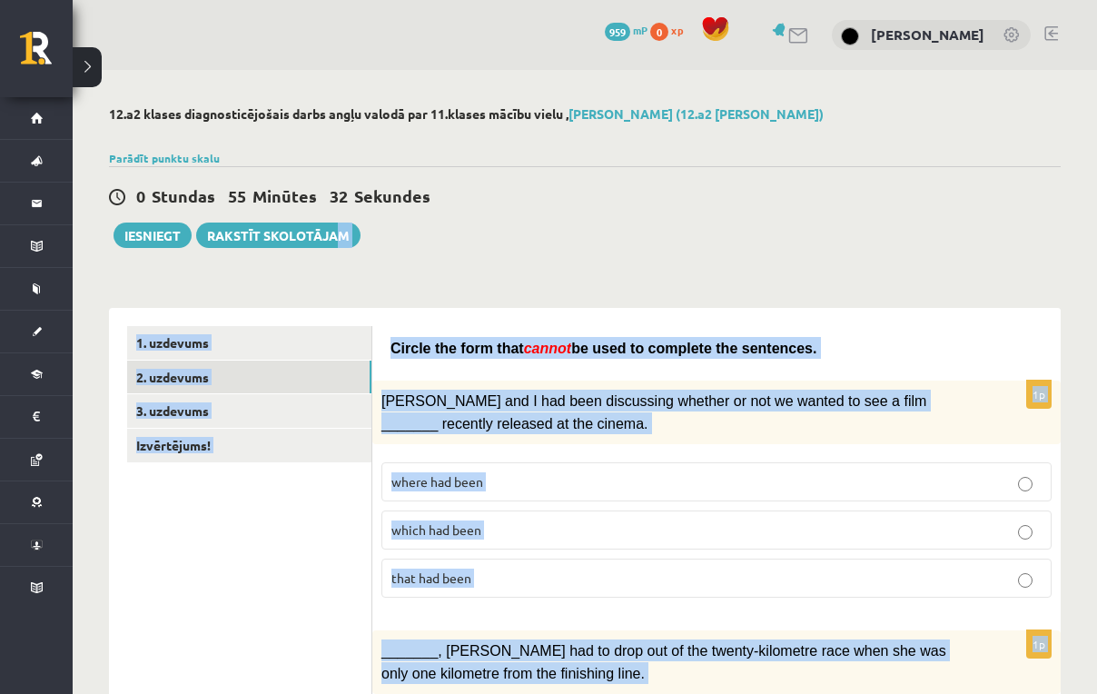
drag, startPoint x: 565, startPoint y: 612, endPoint x: 459, endPoint y: 67, distance: 555.3
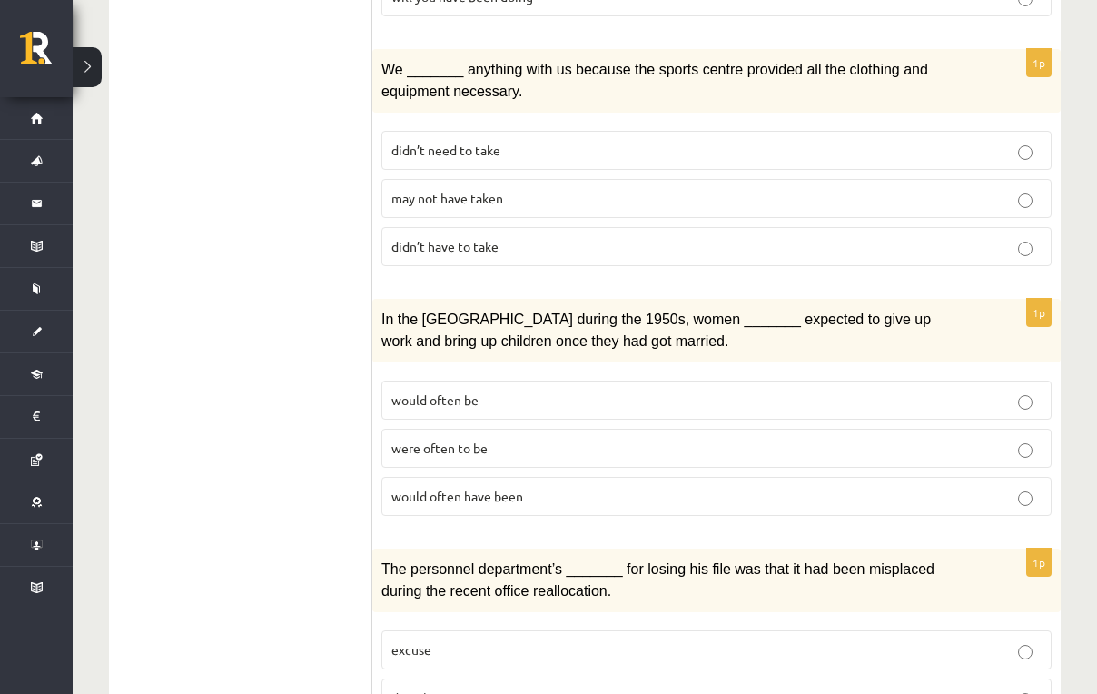
scroll to position [2195, 0]
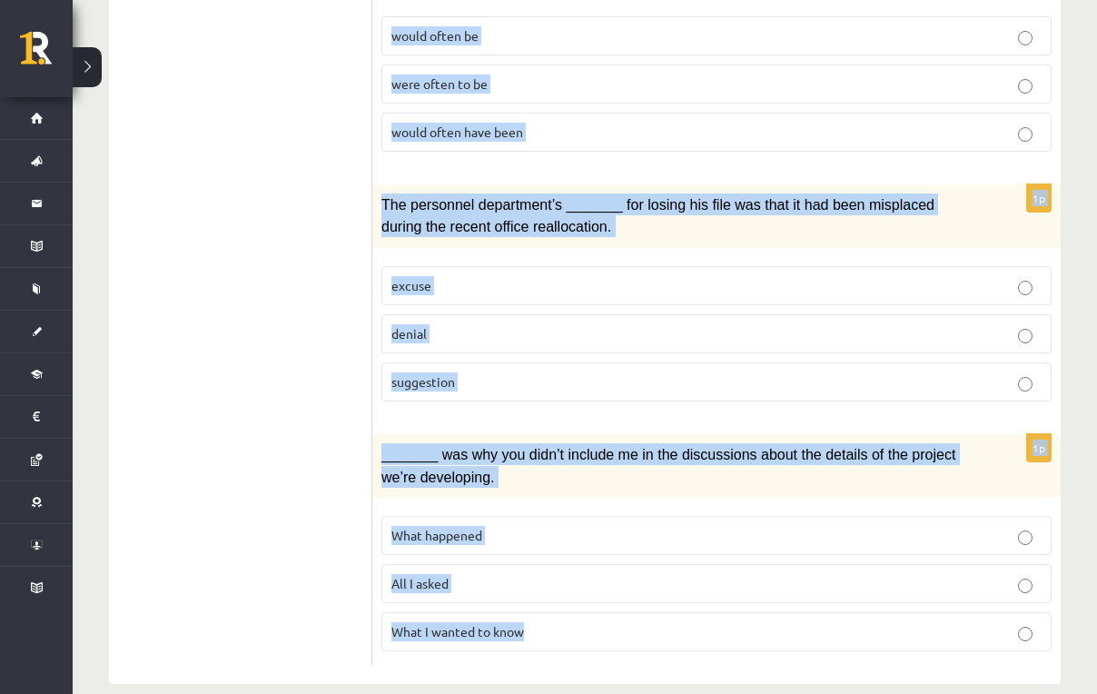
drag, startPoint x: 401, startPoint y: 330, endPoint x: 648, endPoint y: 604, distance: 369.2
copy form "Circle the form that cannot be used to complete the sentences. 1p Clara and I h…"
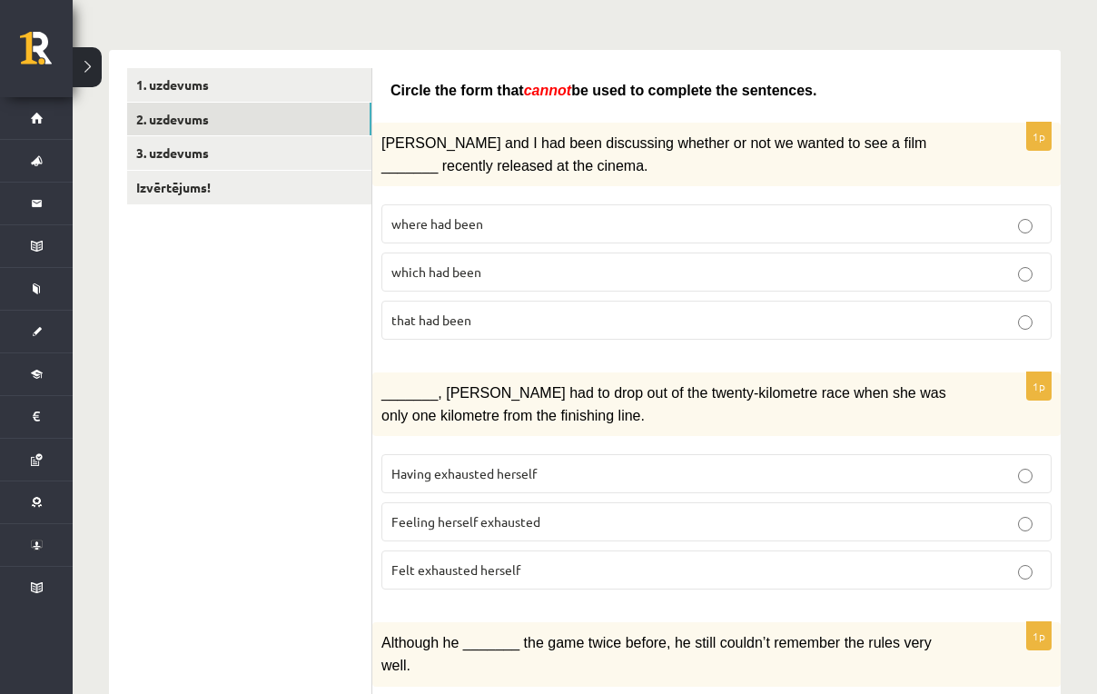
scroll to position [263, 0]
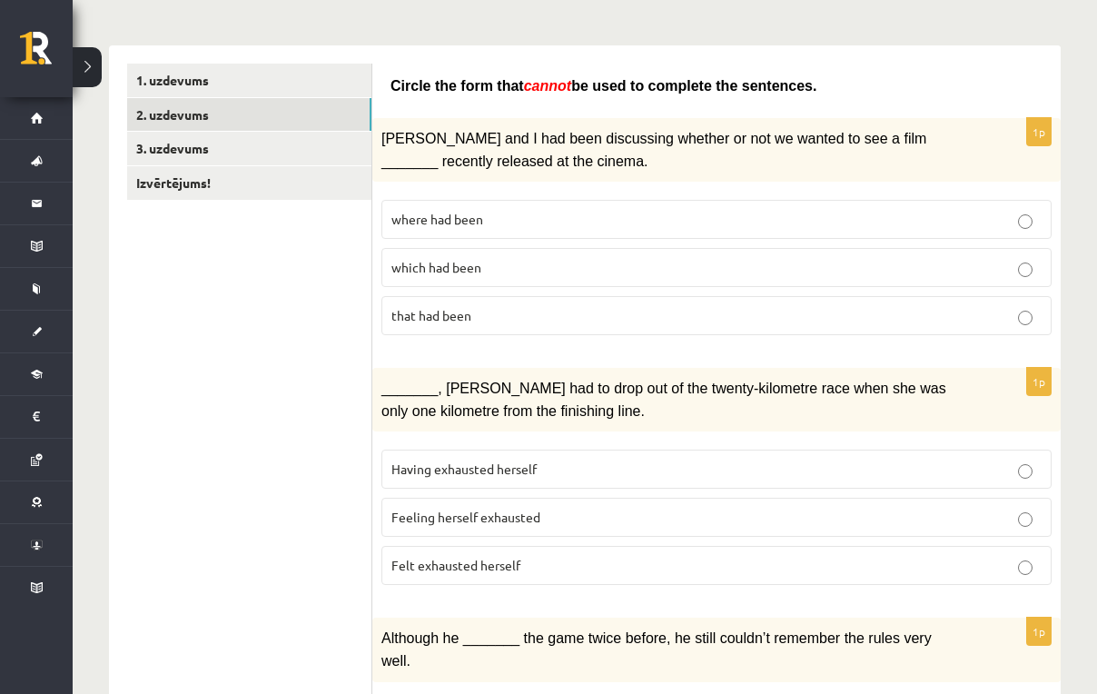
click at [428, 220] on span "where had been" at bounding box center [437, 219] width 92 height 16
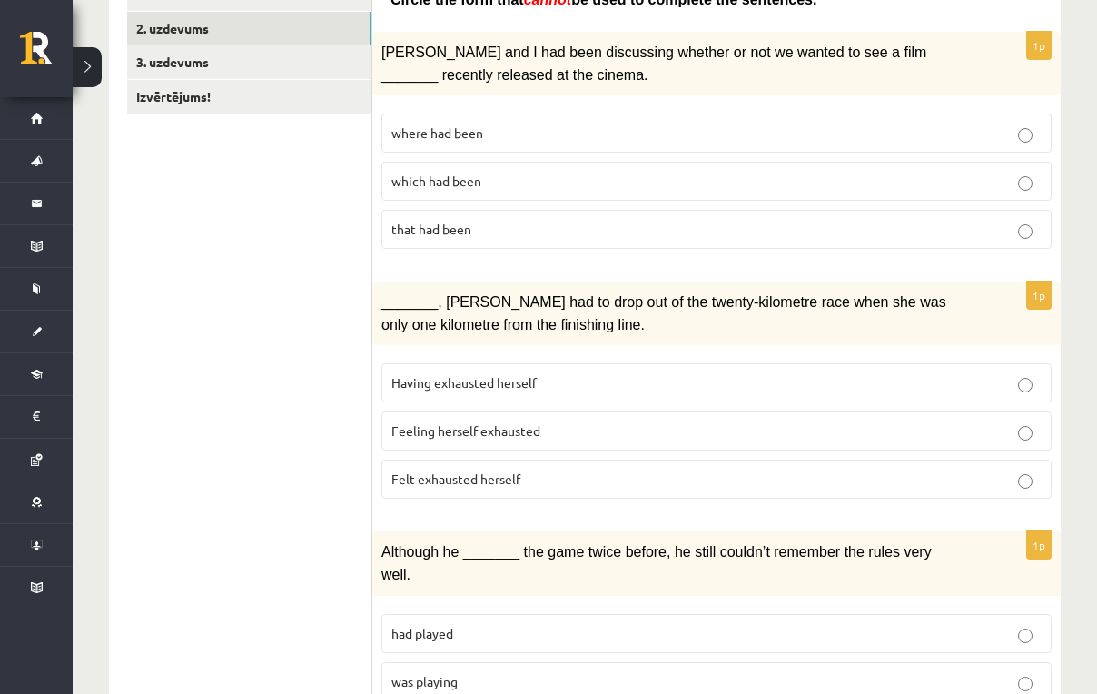
scroll to position [350, 0]
click at [439, 476] on span "Felt exhausted herself" at bounding box center [455, 478] width 129 height 16
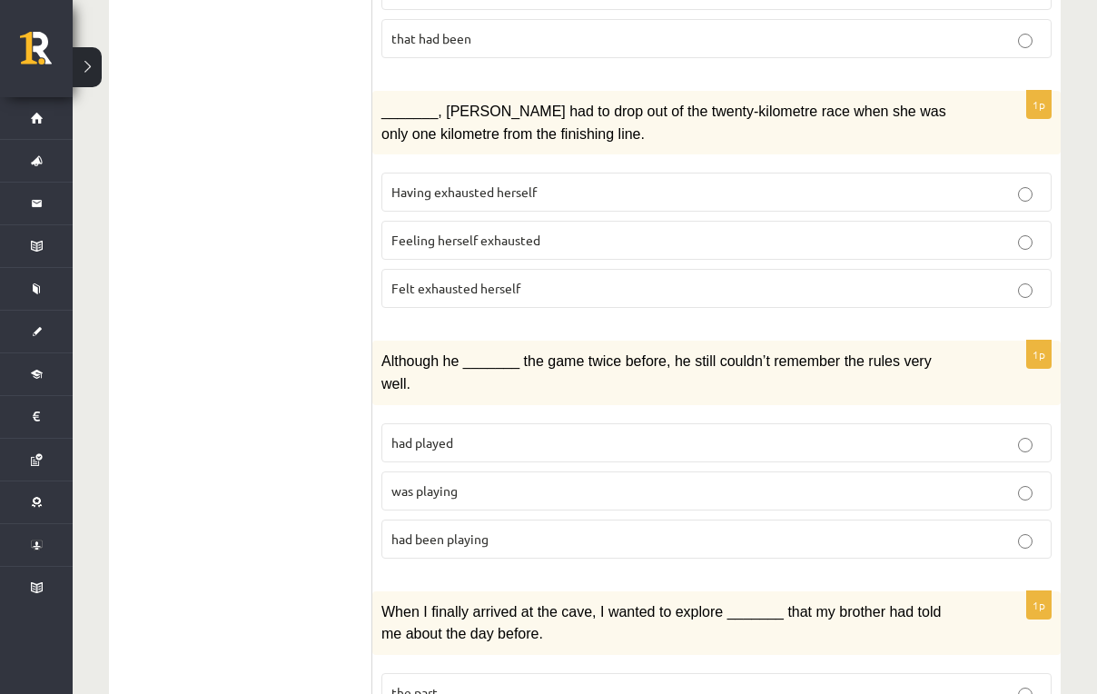
scroll to position [540, 0]
click at [447, 486] on span "was playing" at bounding box center [424, 489] width 66 height 16
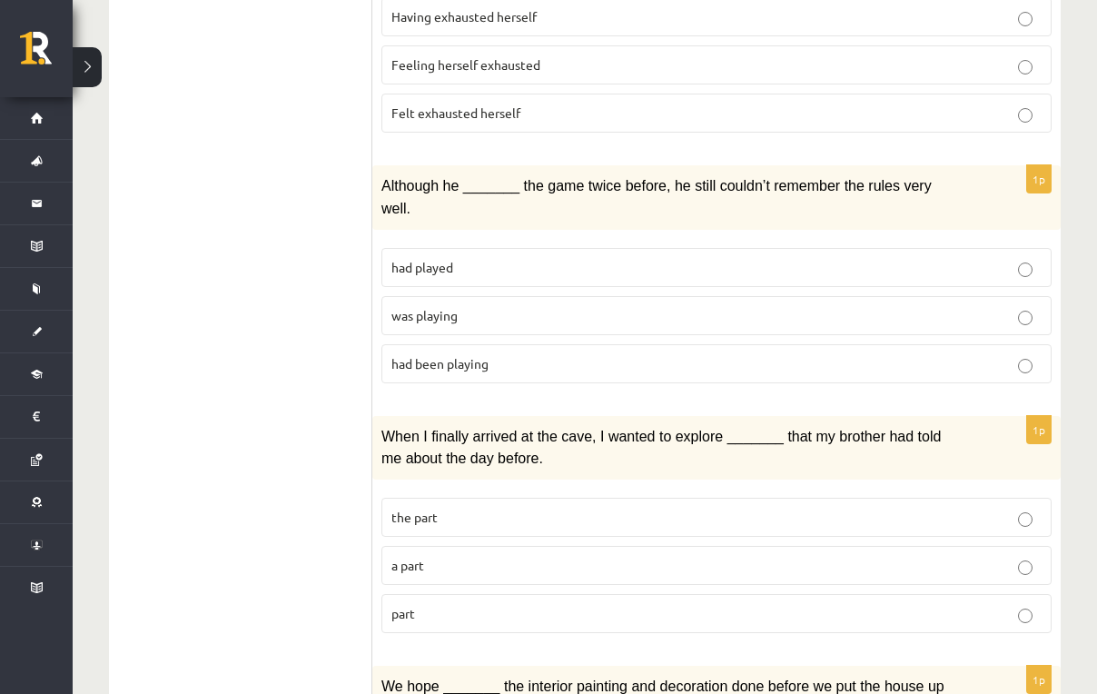
scroll to position [721, 0]
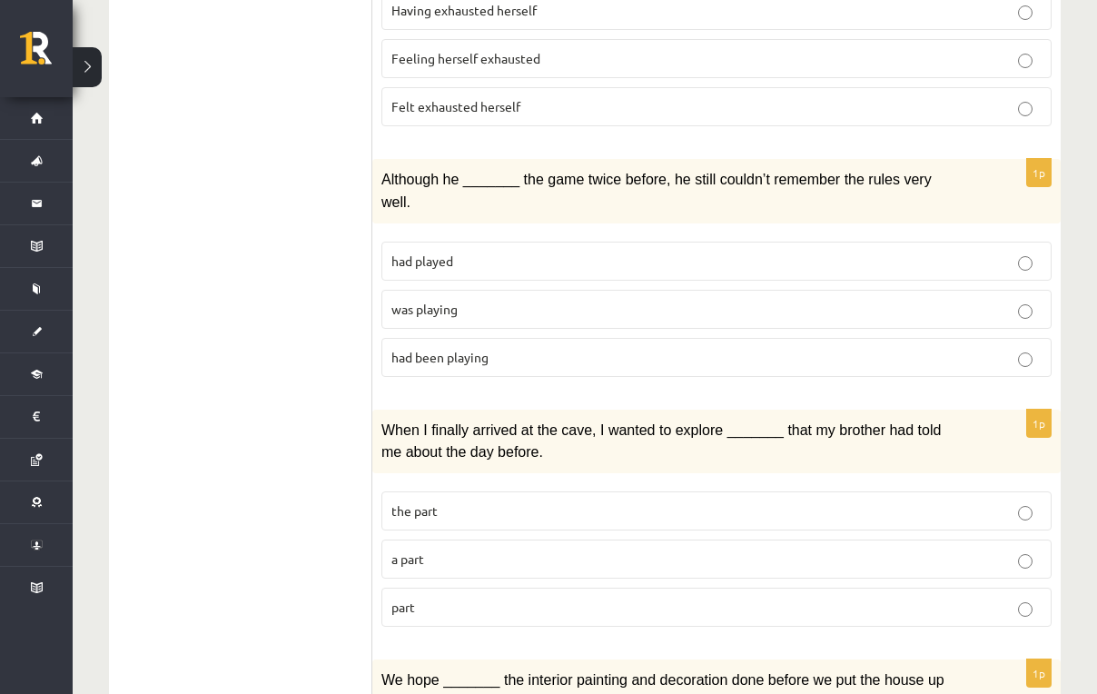
click at [431, 553] on p "a part" at bounding box center [716, 559] width 650 height 19
click at [417, 598] on p "part" at bounding box center [716, 607] width 650 height 19
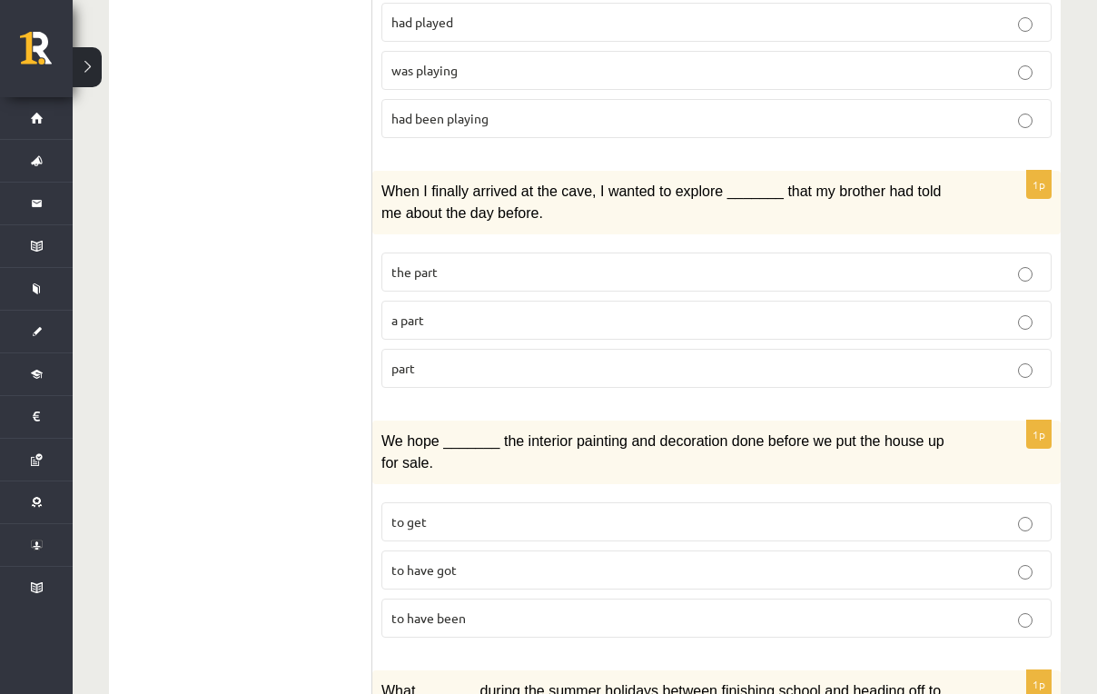
scroll to position [965, 0]
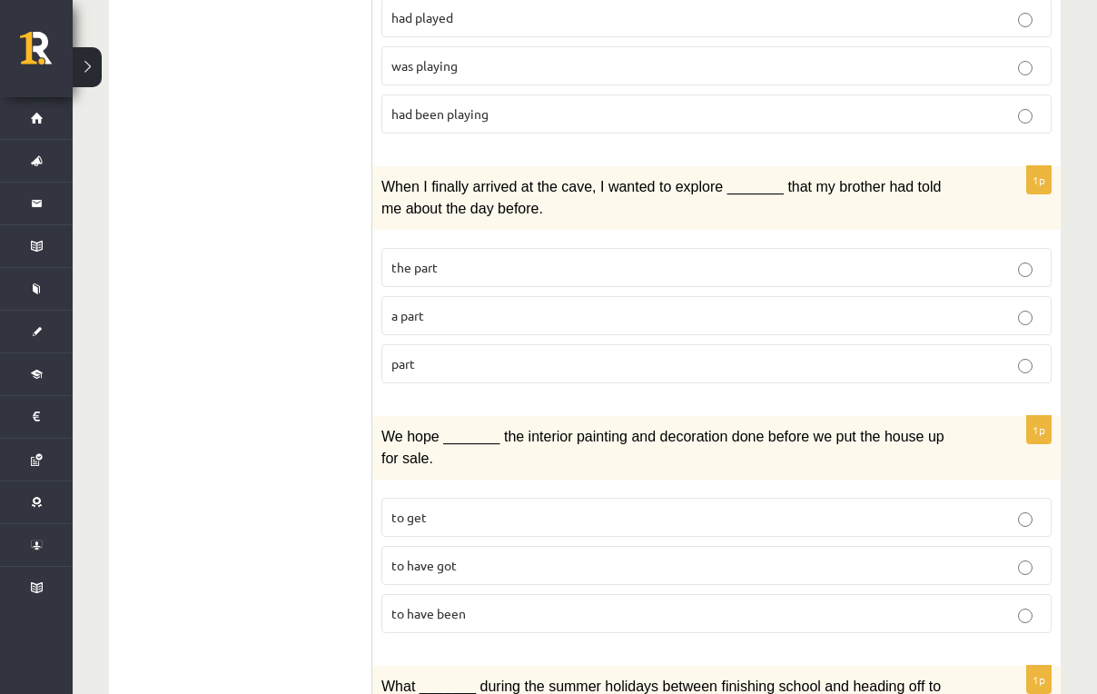
click at [430, 605] on span "to have been" at bounding box center [428, 613] width 74 height 16
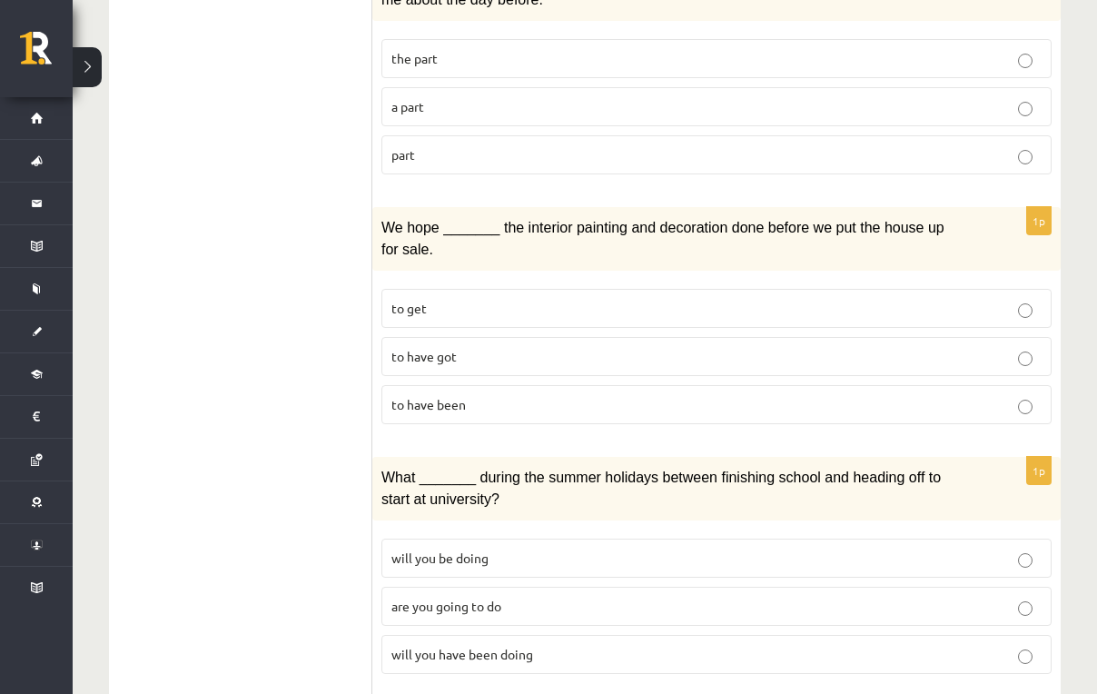
scroll to position [1194, 0]
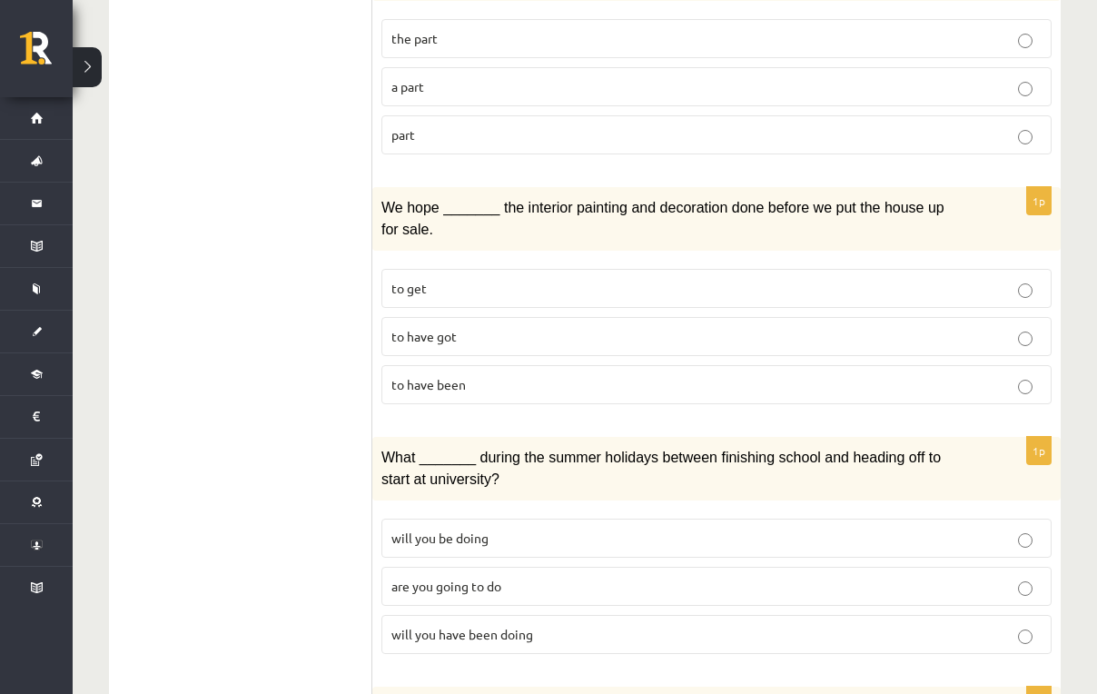
click at [433, 626] on span "will you have been doing" at bounding box center [462, 634] width 142 height 16
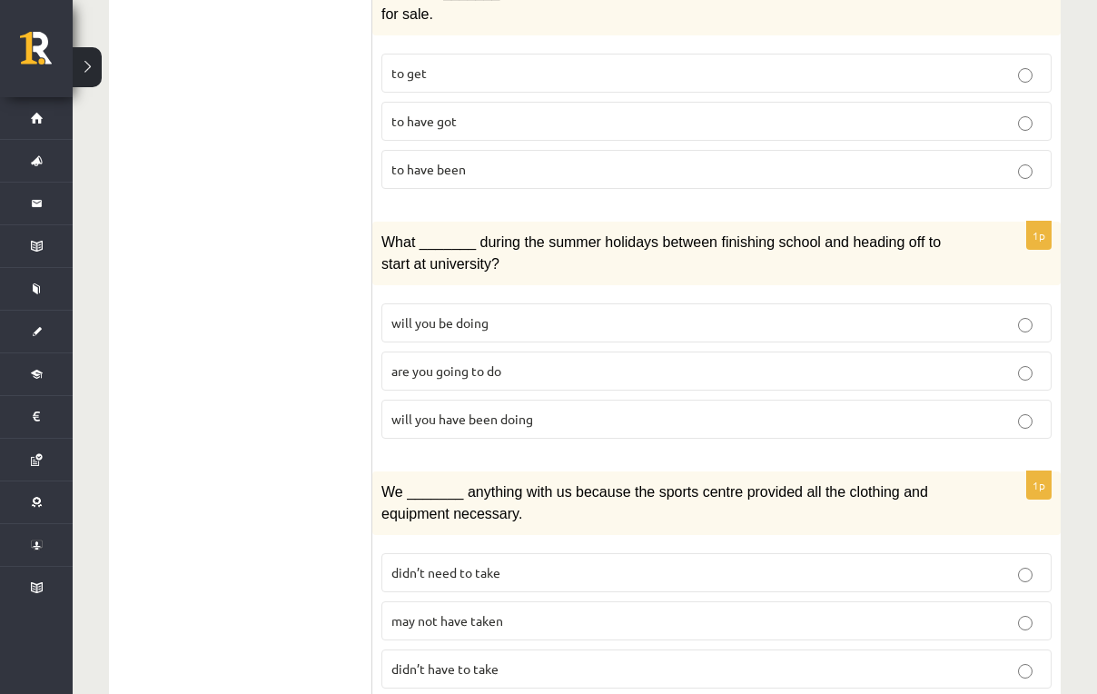
scroll to position [1420, 0]
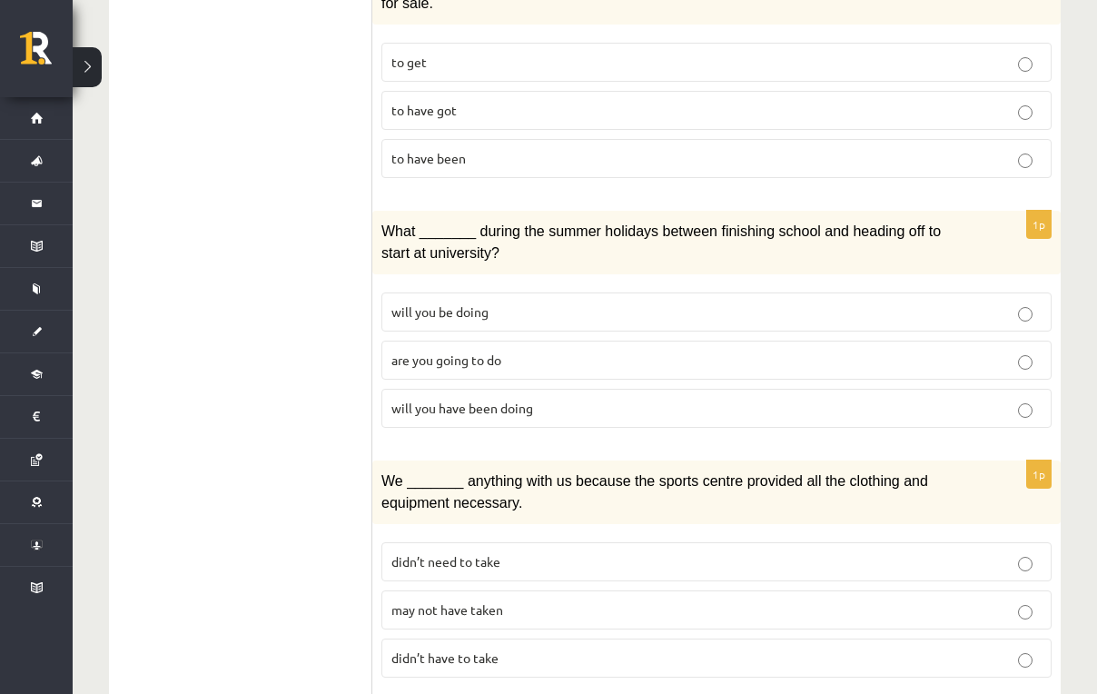
click at [451, 601] on span "may not have taken" at bounding box center [447, 609] width 112 height 16
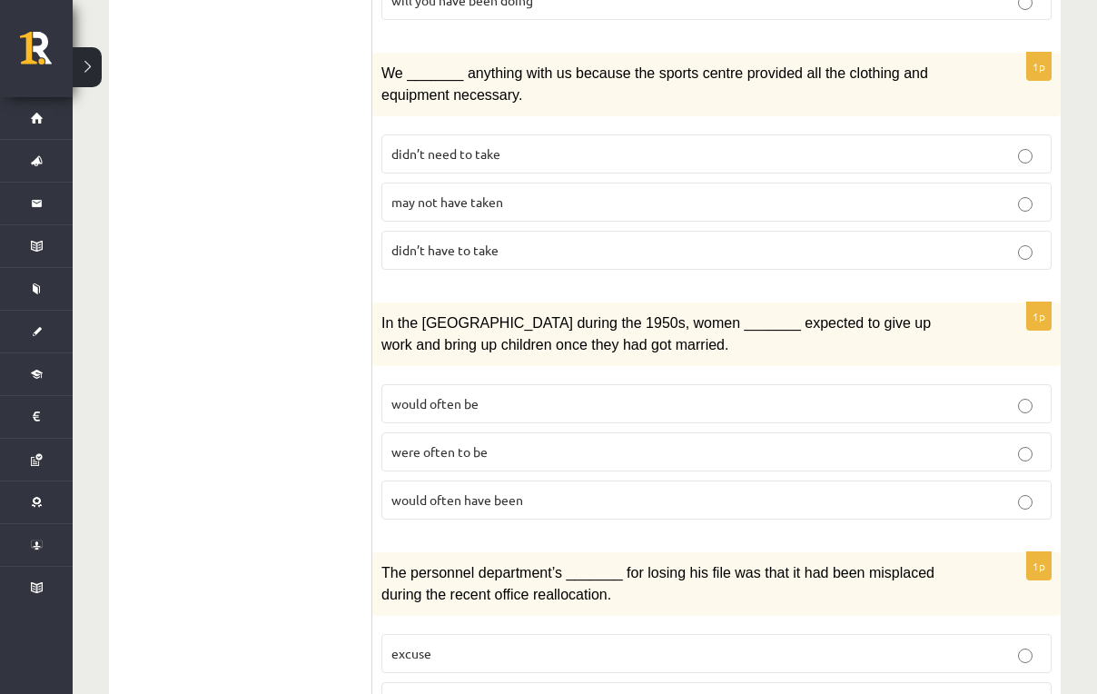
scroll to position [1824, 0]
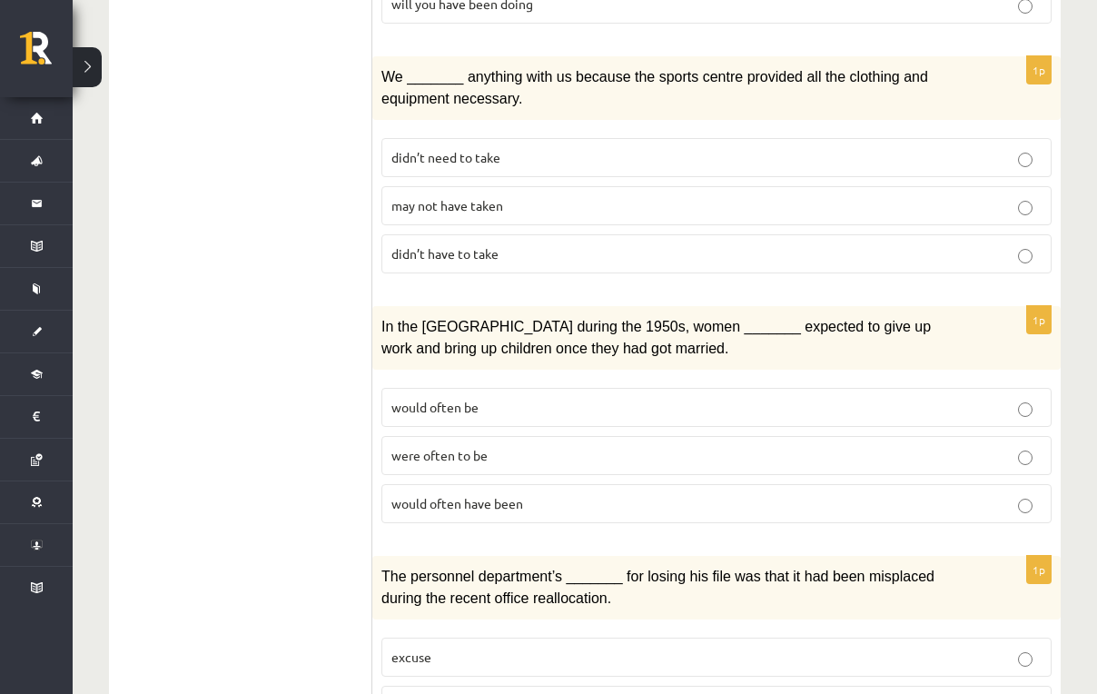
click at [499, 494] on p "would often have been" at bounding box center [716, 503] width 650 height 19
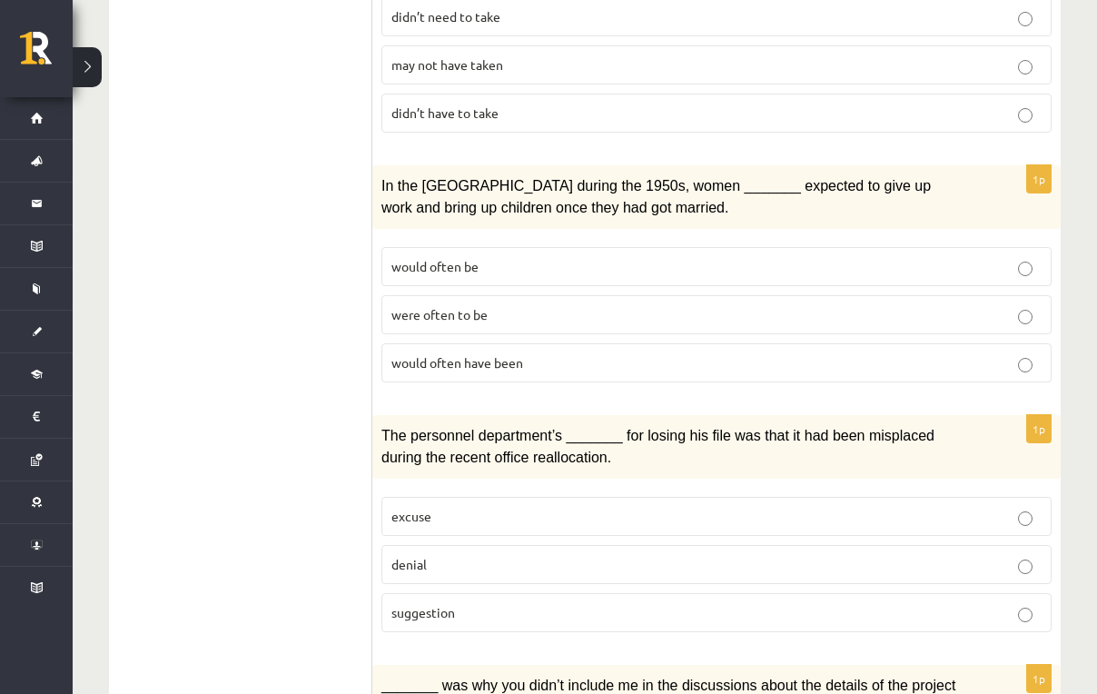
scroll to position [1972, 0]
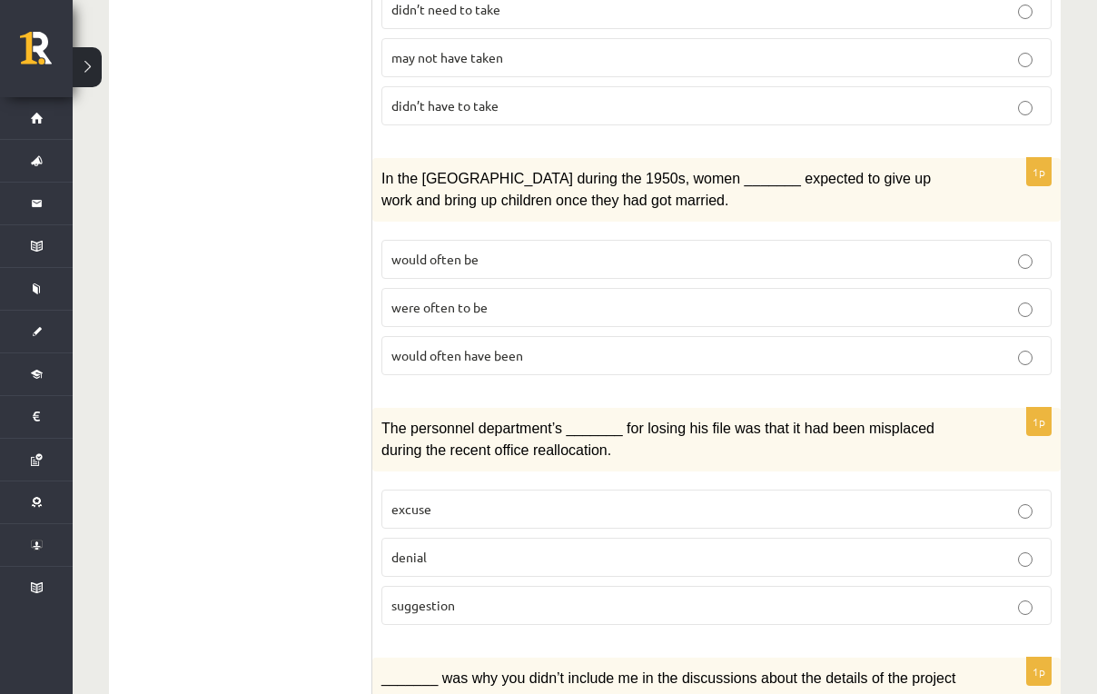
click at [471, 548] on p "denial" at bounding box center [716, 557] width 650 height 19
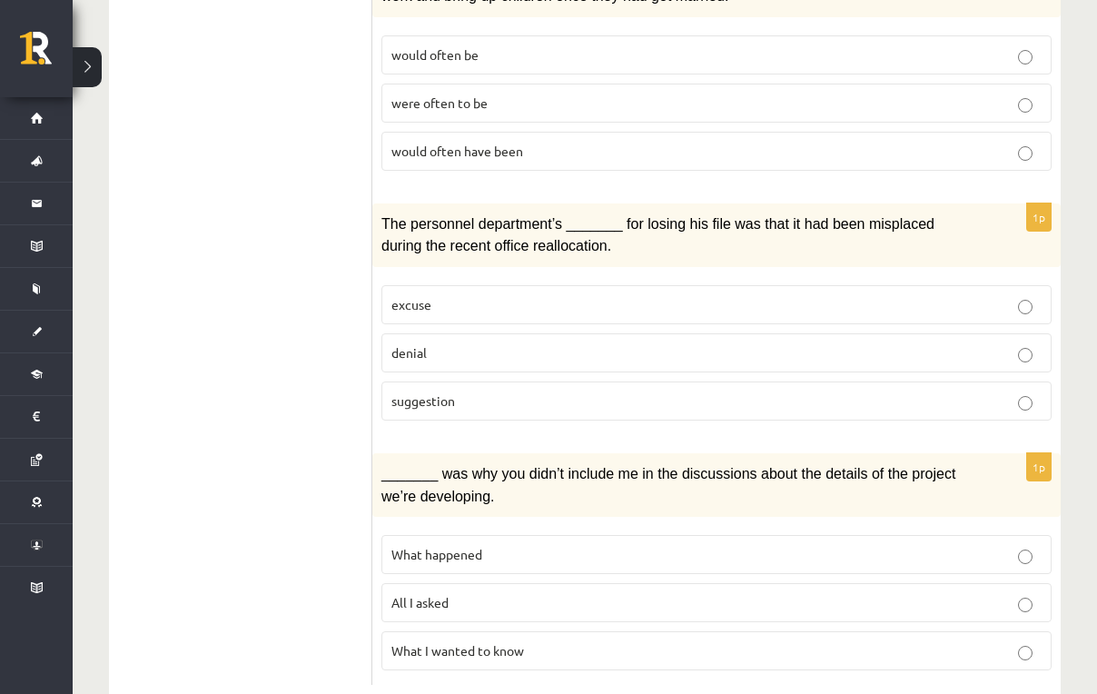
scroll to position [2177, 0]
click at [471, 542] on label "What happened" at bounding box center [717, 553] width 670 height 39
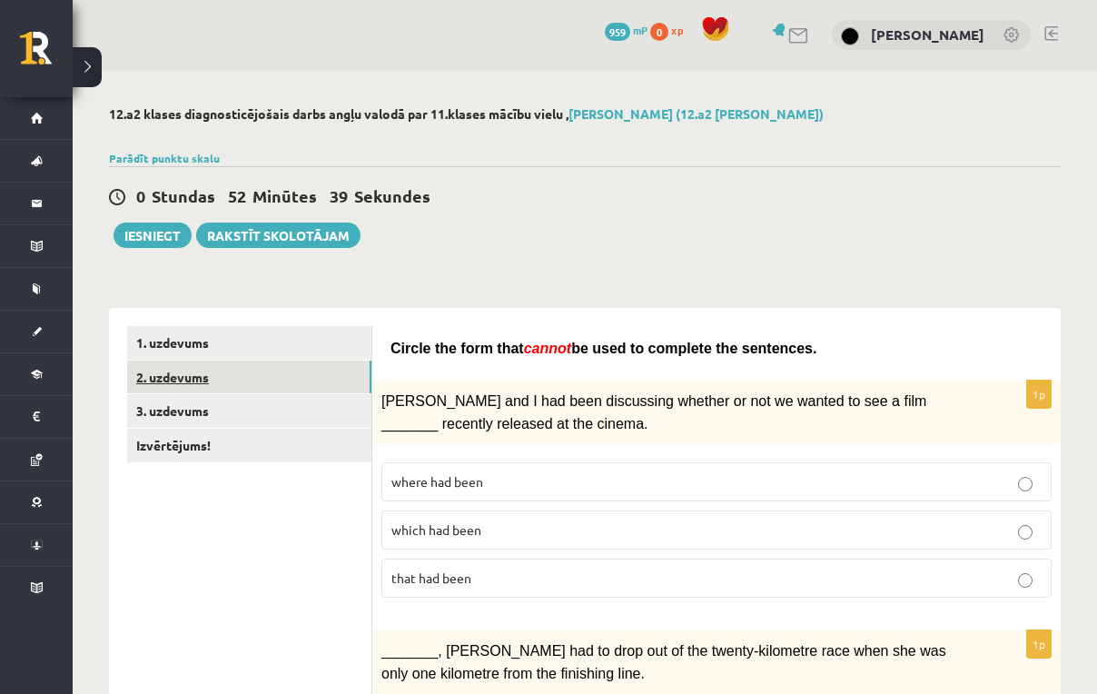
scroll to position [0, 0]
click at [173, 382] on link "2. uzdevums" at bounding box center [249, 378] width 244 height 34
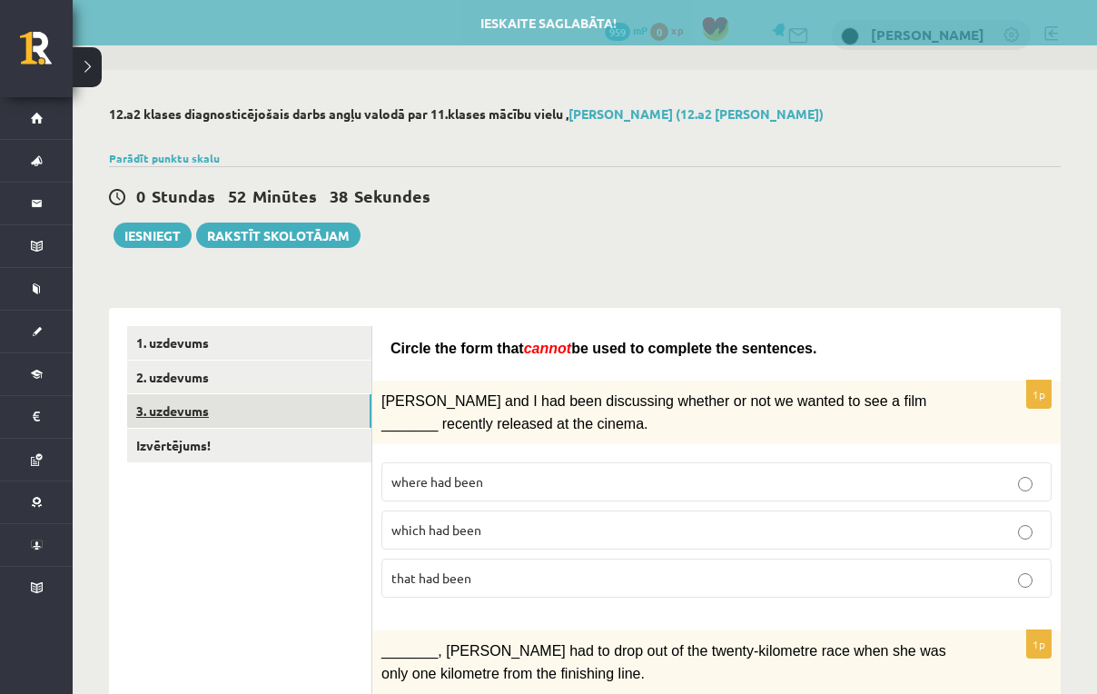
click at [173, 407] on link "3. uzdevums" at bounding box center [249, 411] width 244 height 34
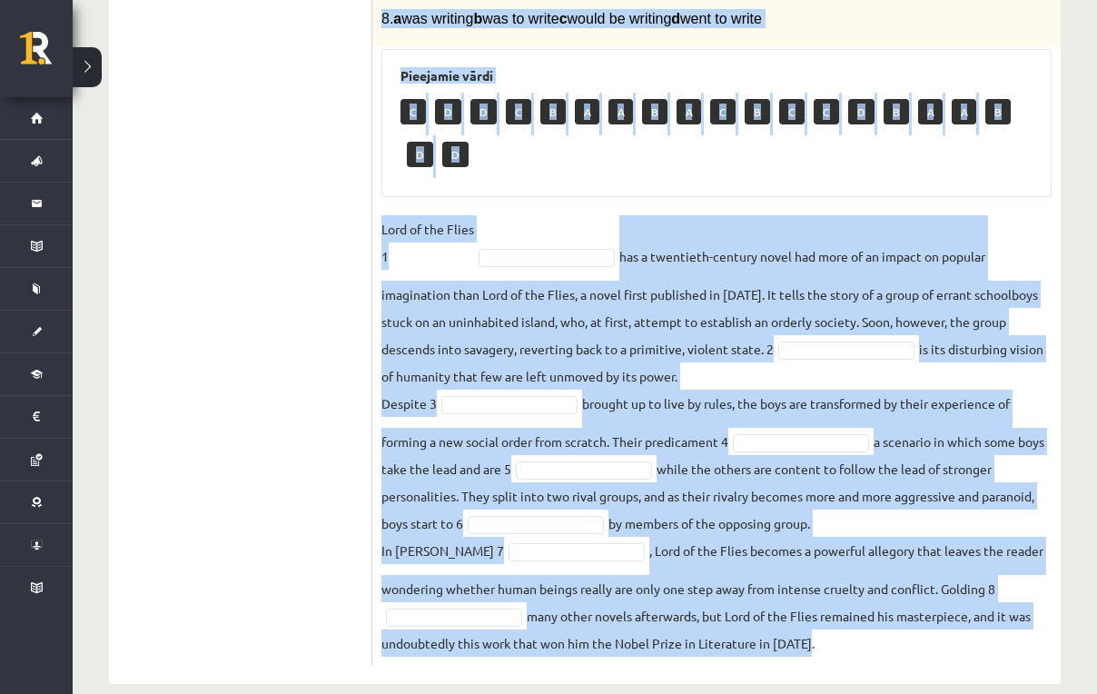
scroll to position [638, 0]
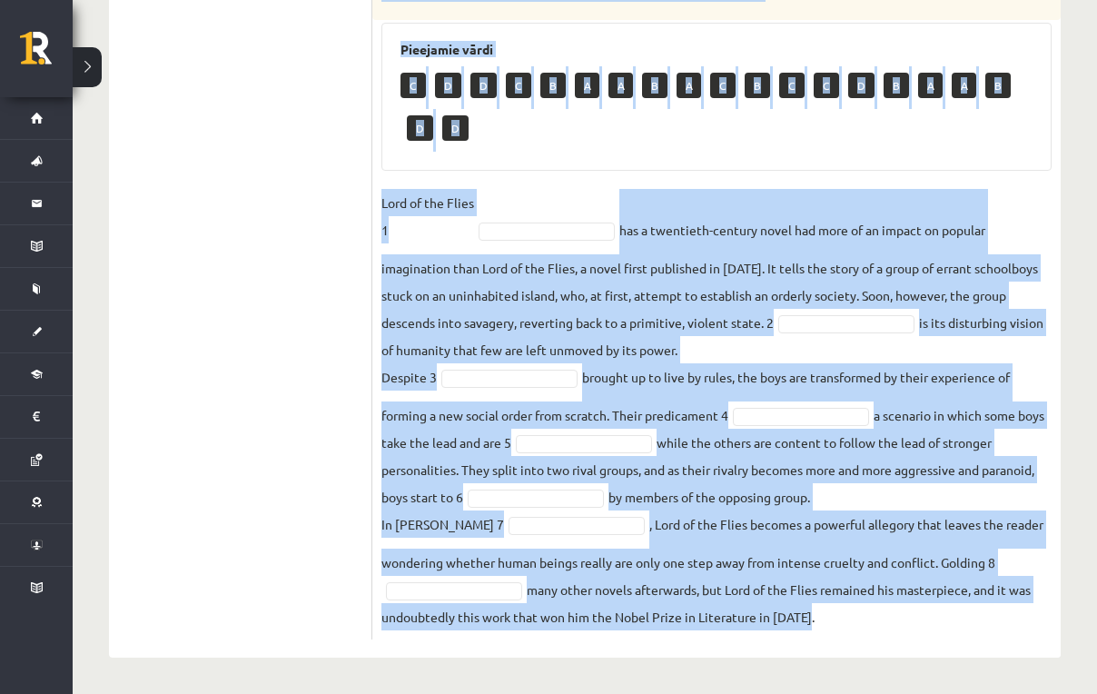
drag, startPoint x: 382, startPoint y: 108, endPoint x: 823, endPoint y: 600, distance: 661.3
click at [823, 600] on div "8p Complete the text with the correct words (a–d). 1. a No sooner b Rarely c On…" at bounding box center [716, 179] width 689 height 920
copy div "Complete the text with the correct words (a–d). 1. a No sooner b Rarely c Only …"
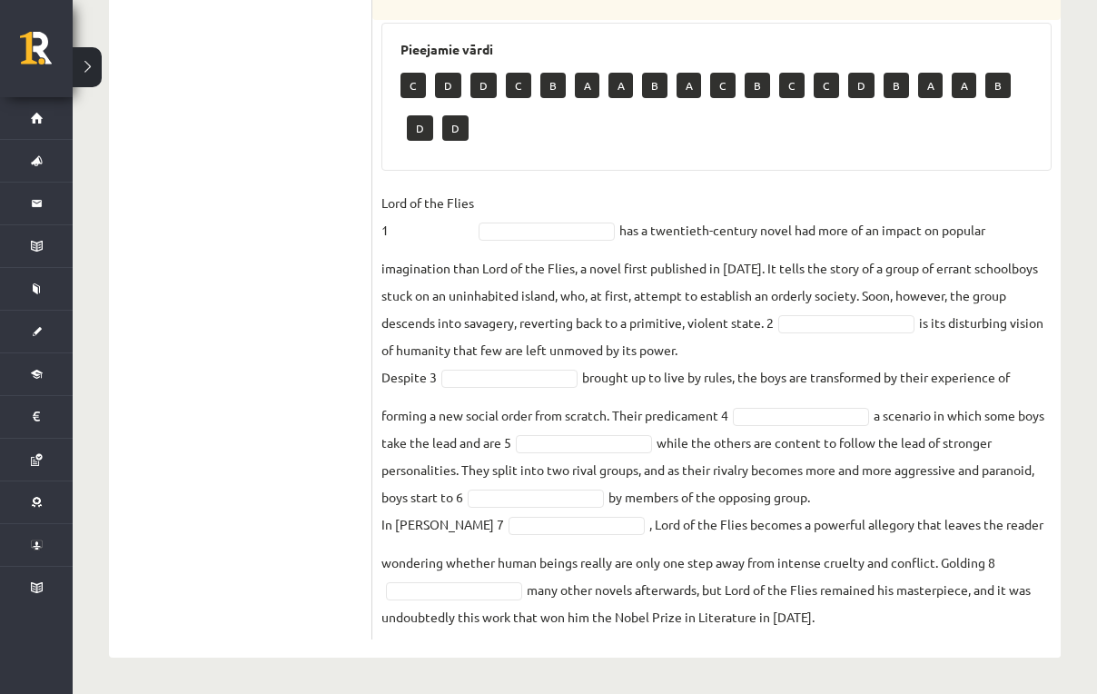
click at [255, 323] on ul "1. uzdevums 2. uzdevums 3. uzdevums Izvērtējums!" at bounding box center [249, 170] width 245 height 938
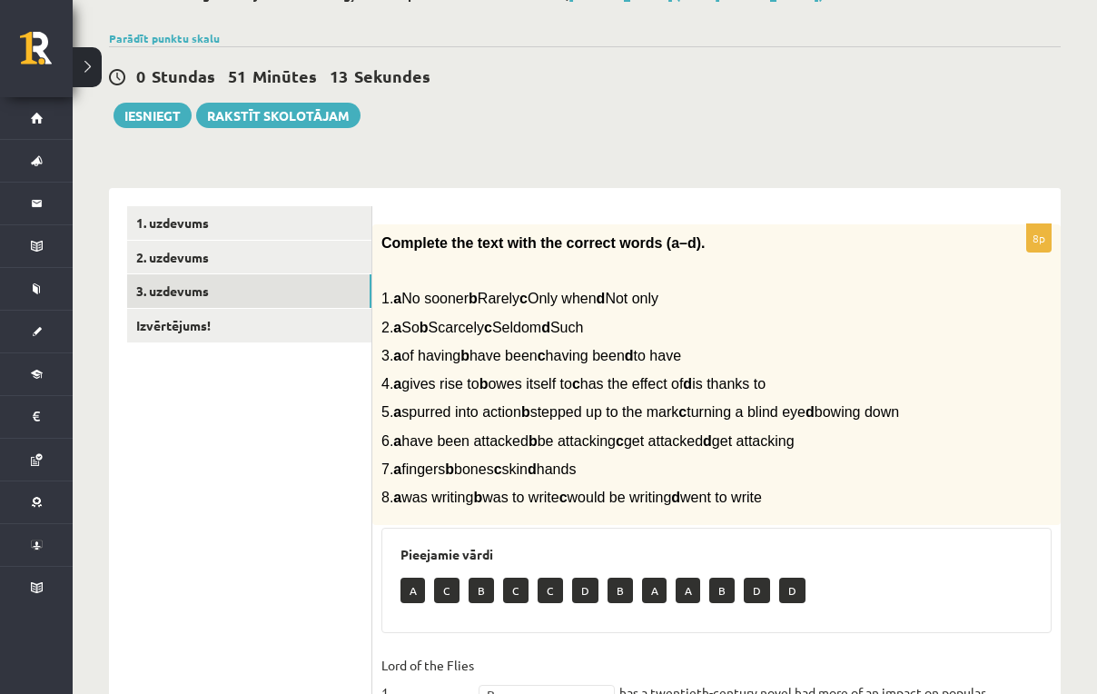
scroll to position [99, 0]
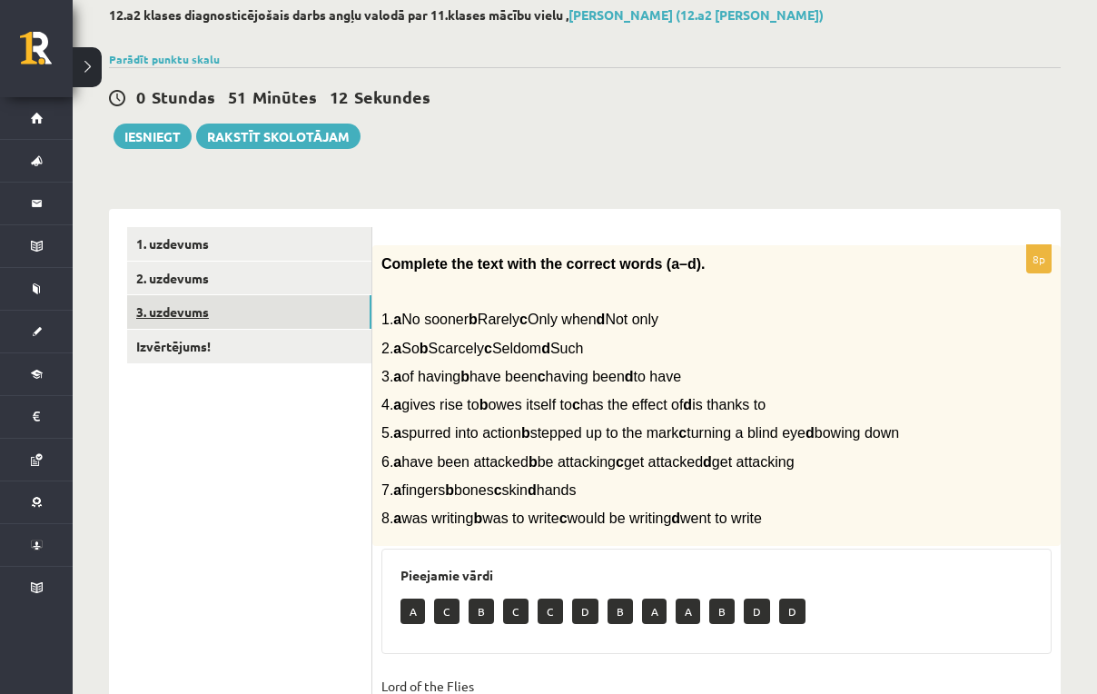
click at [273, 312] on link "3. uzdevums" at bounding box center [249, 312] width 244 height 34
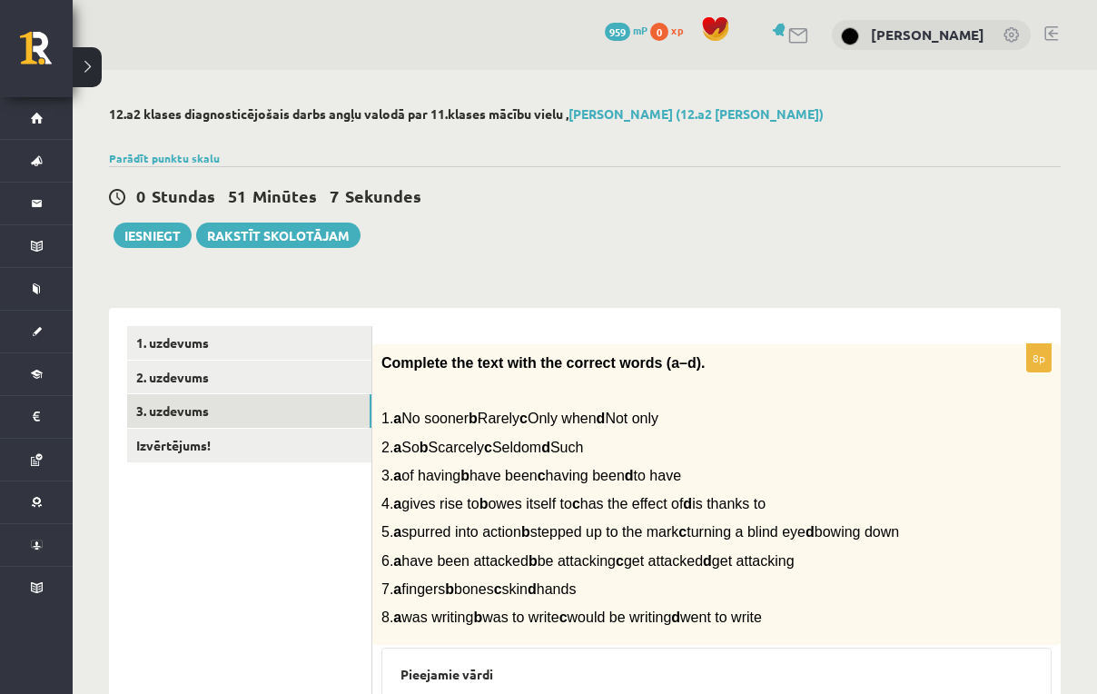
scroll to position [0, 0]
click at [306, 442] on link "Izvērtējums!" at bounding box center [249, 446] width 244 height 34
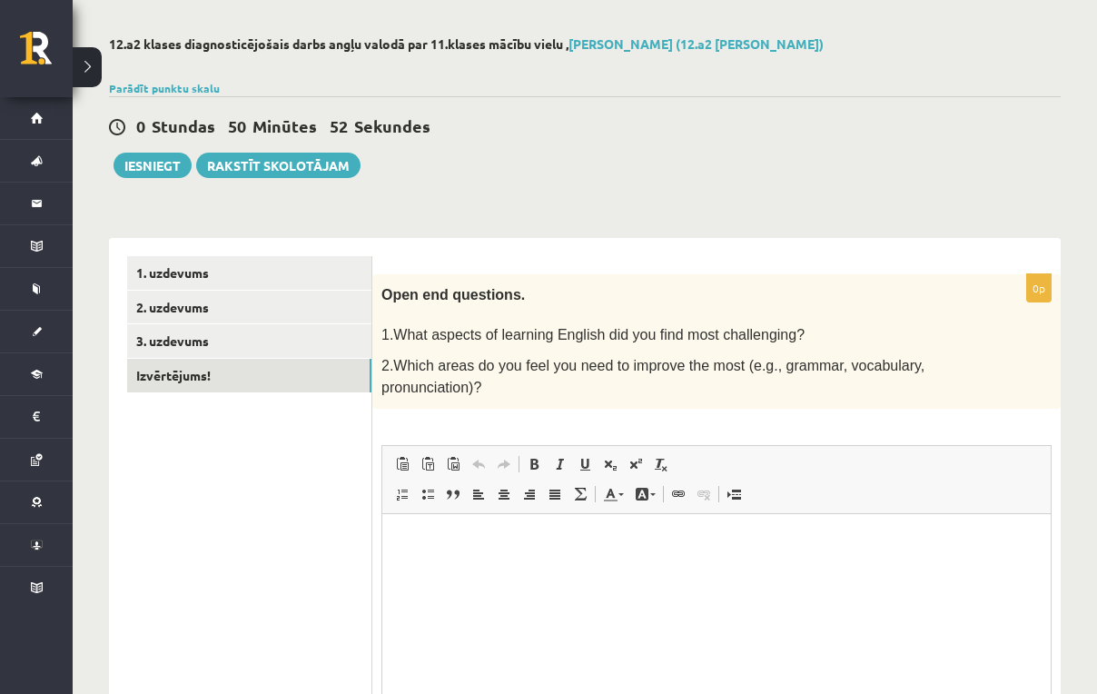
scroll to position [74, 0]
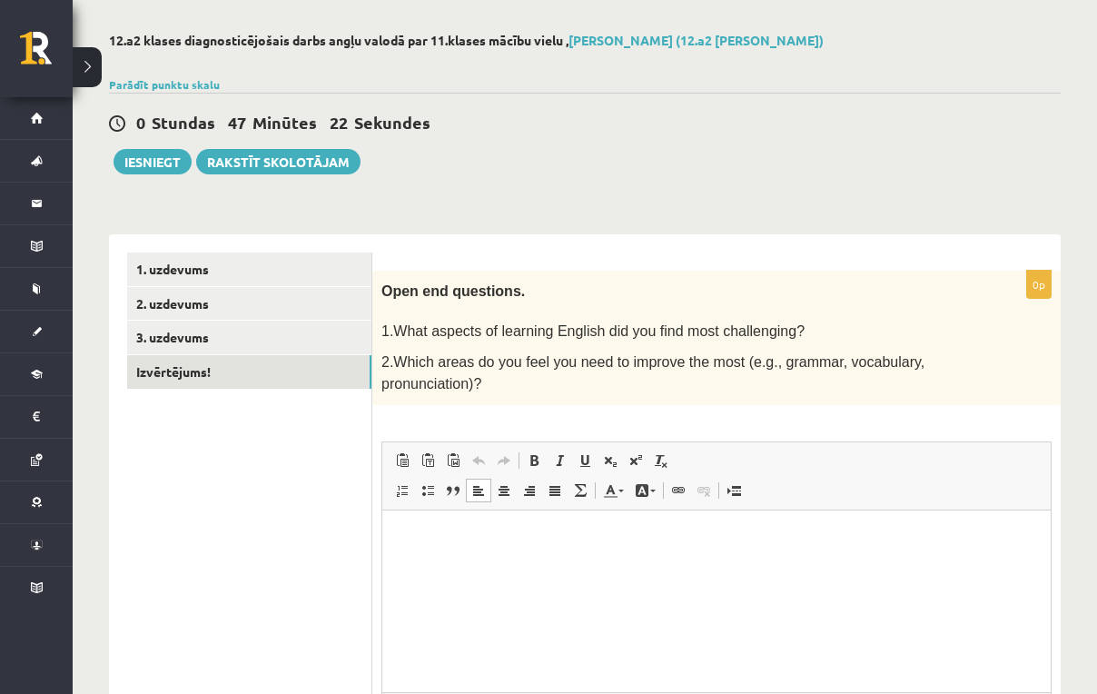
click at [440, 530] on p "Rich Text Editor, wiswyg-editor-user-answer-47024826968120" at bounding box center [717, 537] width 632 height 19
click at [481, 542] on span "Paste" at bounding box center [493, 539] width 63 height 26
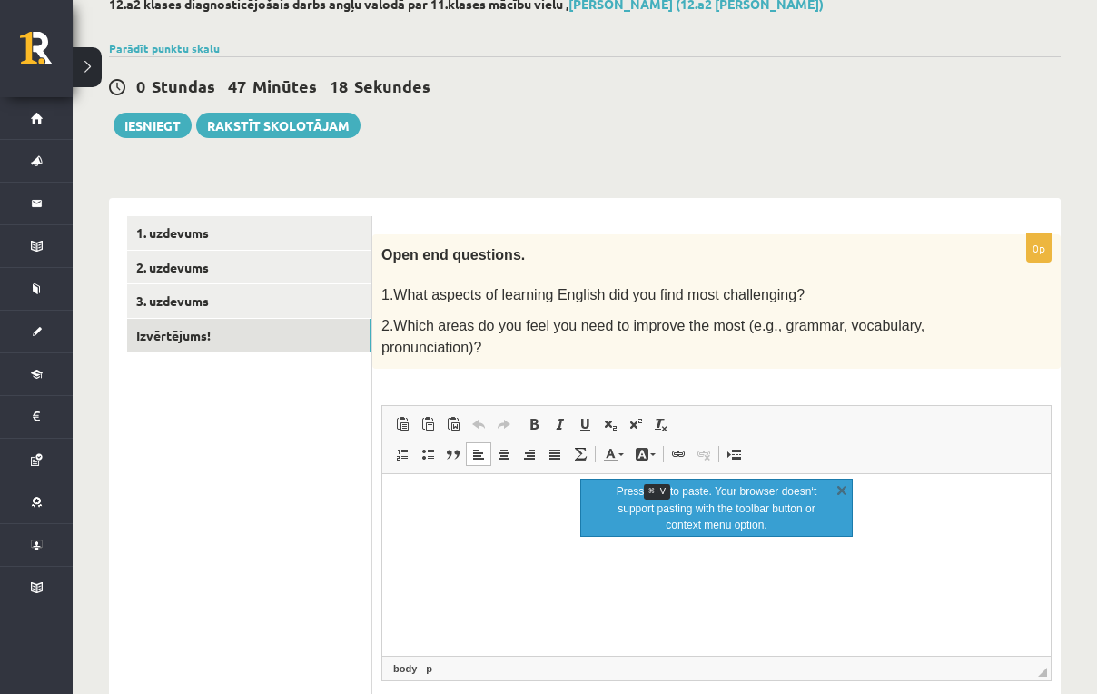
scroll to position [110, 0]
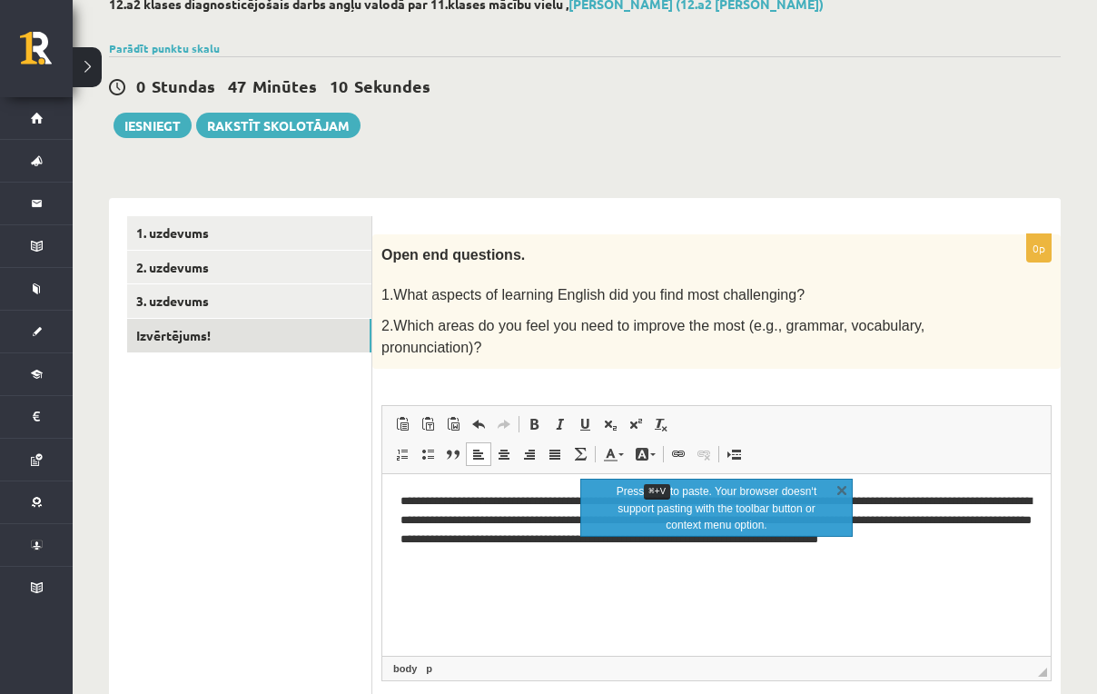
click at [560, 582] on html "**********" at bounding box center [716, 527] width 669 height 109
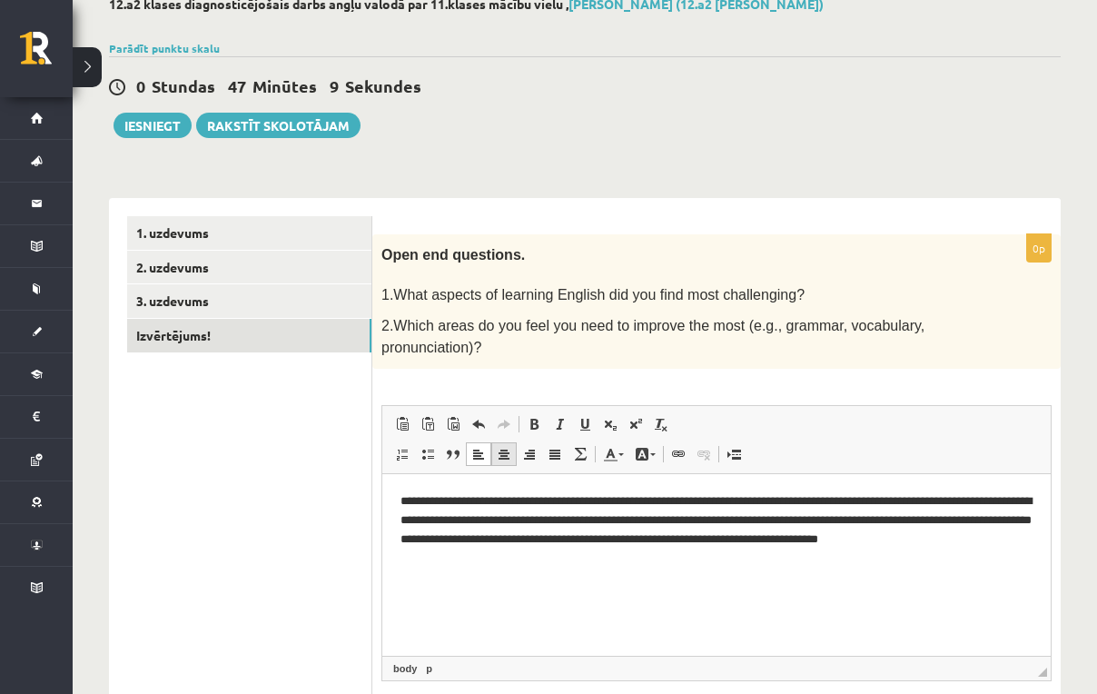
click at [505, 447] on span at bounding box center [504, 454] width 15 height 15
click at [481, 451] on span at bounding box center [478, 454] width 15 height 15
click at [550, 451] on span at bounding box center [555, 454] width 15 height 15
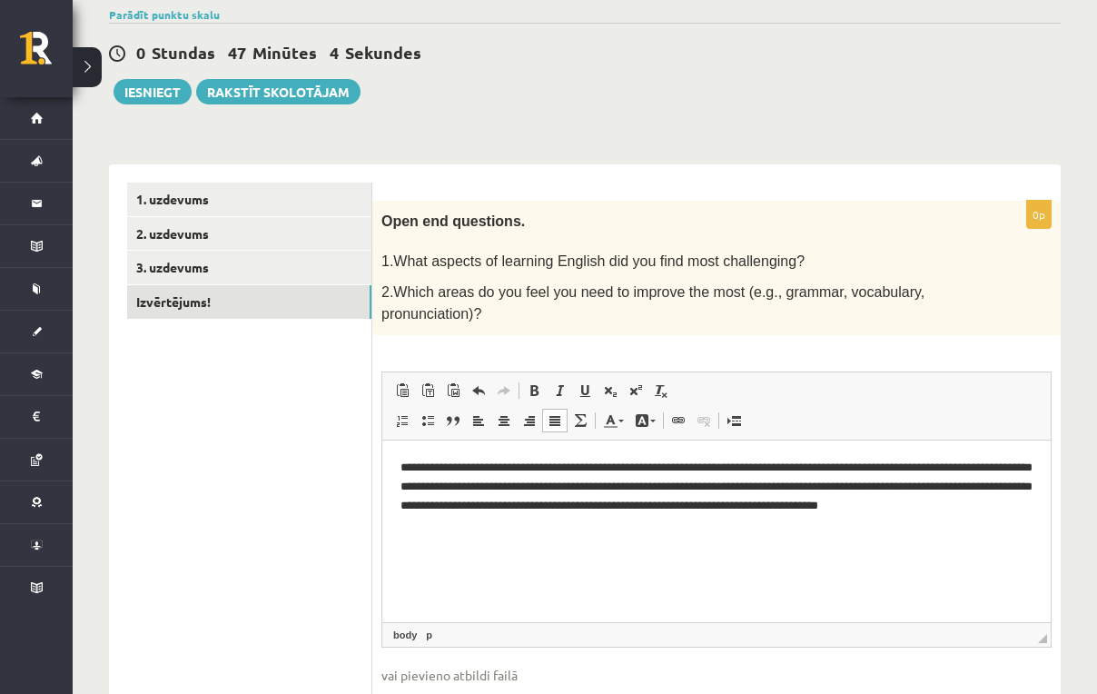
scroll to position [155, 0]
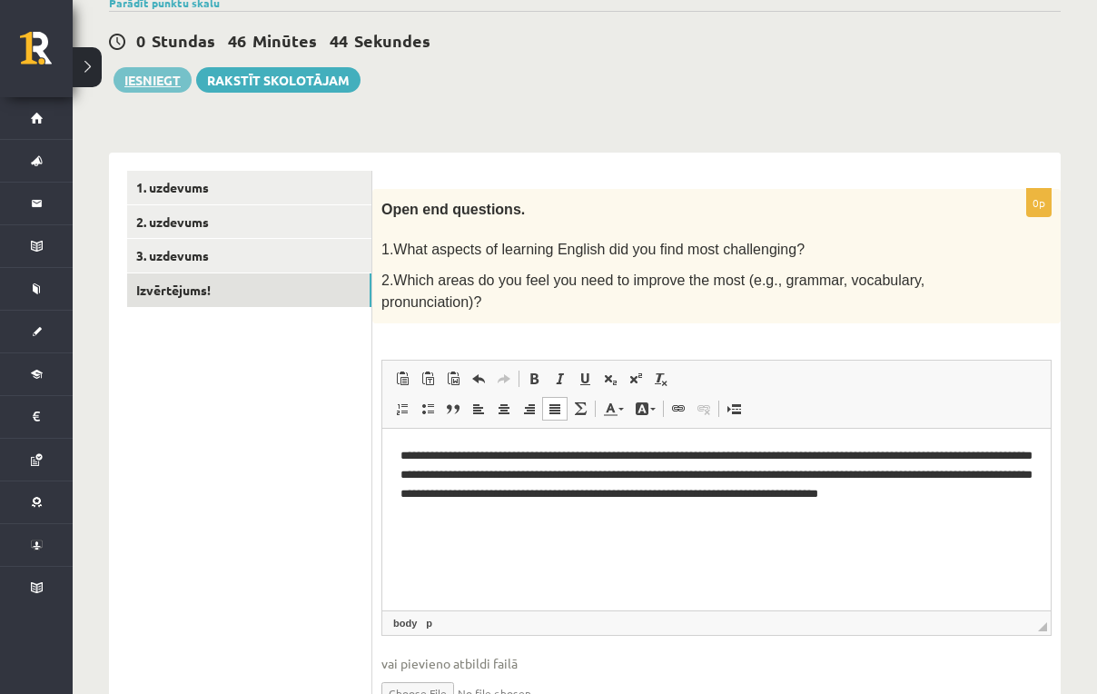
click at [161, 85] on button "Iesniegt" at bounding box center [153, 79] width 78 height 25
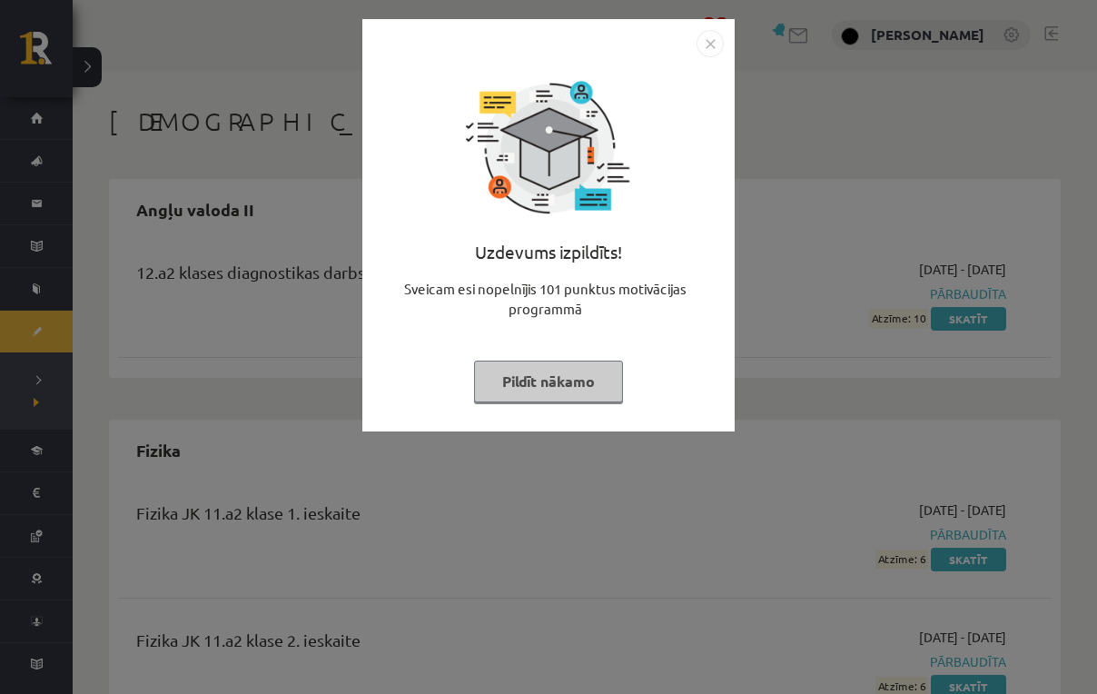
click at [584, 395] on button "Pildīt nākamo" at bounding box center [548, 382] width 149 height 42
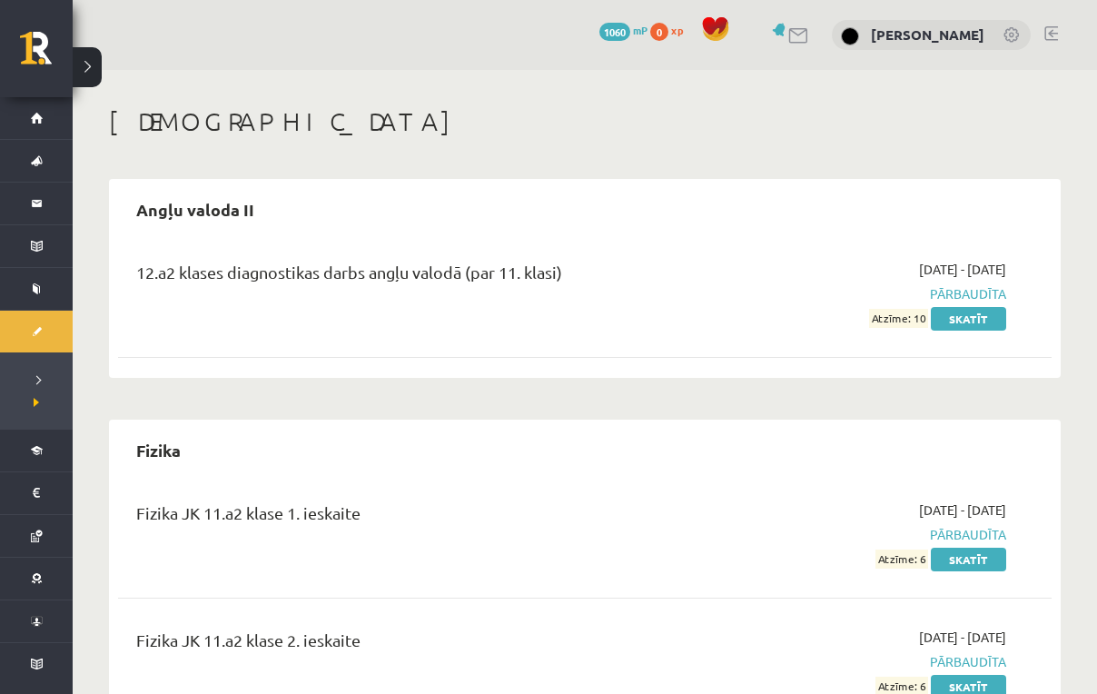
click at [1051, 34] on link at bounding box center [1052, 33] width 14 height 15
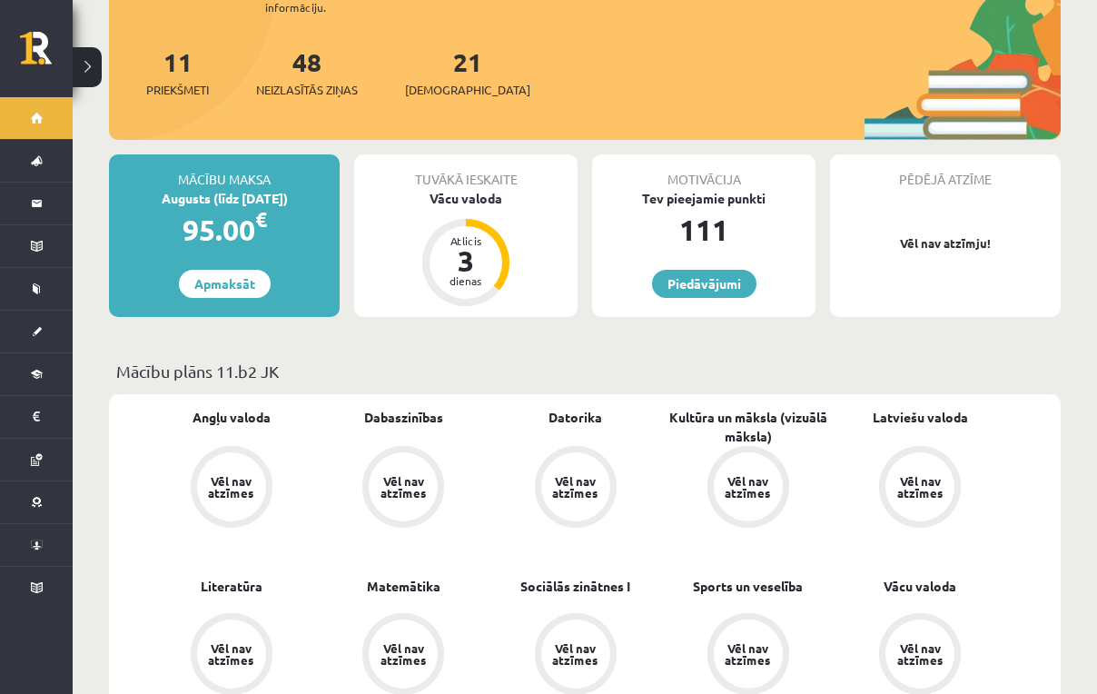
scroll to position [230, 0]
